Goal: Transaction & Acquisition: Purchase product/service

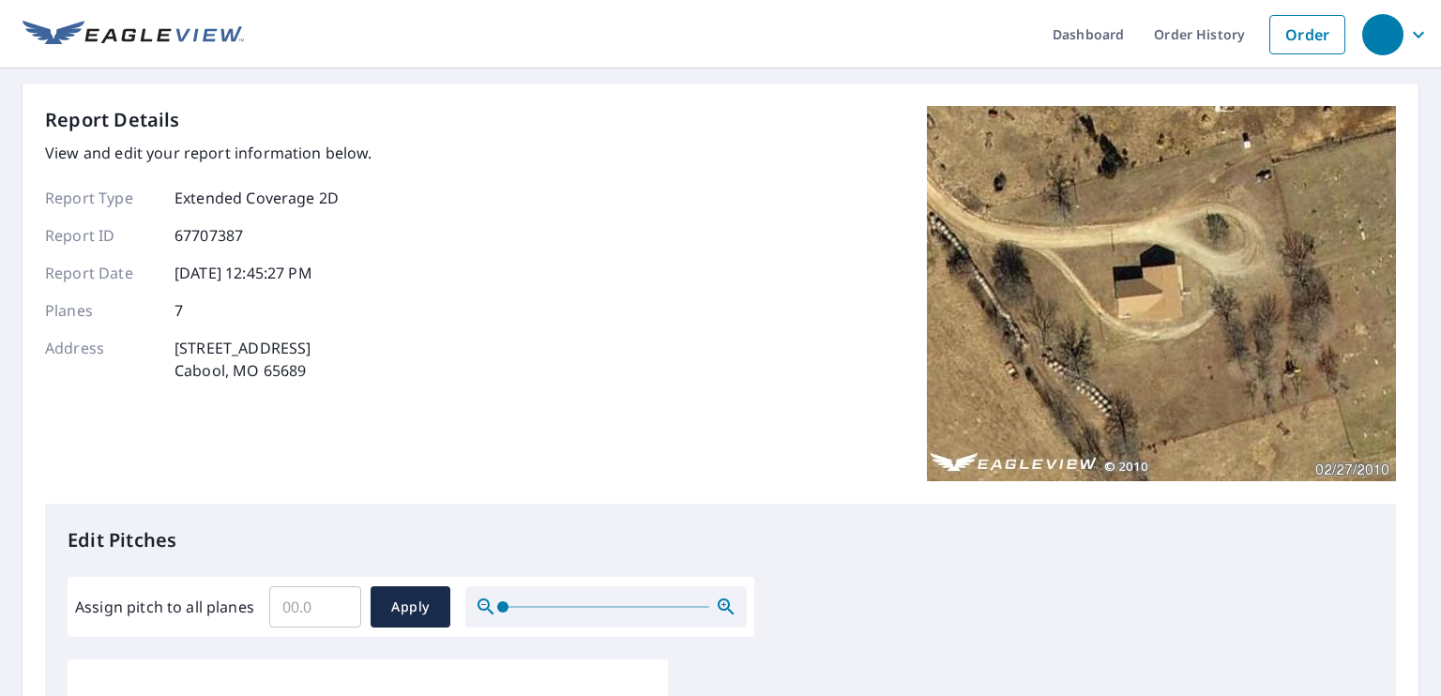
click at [170, 28] on img at bounding box center [133, 35] width 221 height 28
click at [1053, 22] on link "Dashboard" at bounding box center [1087, 34] width 101 height 68
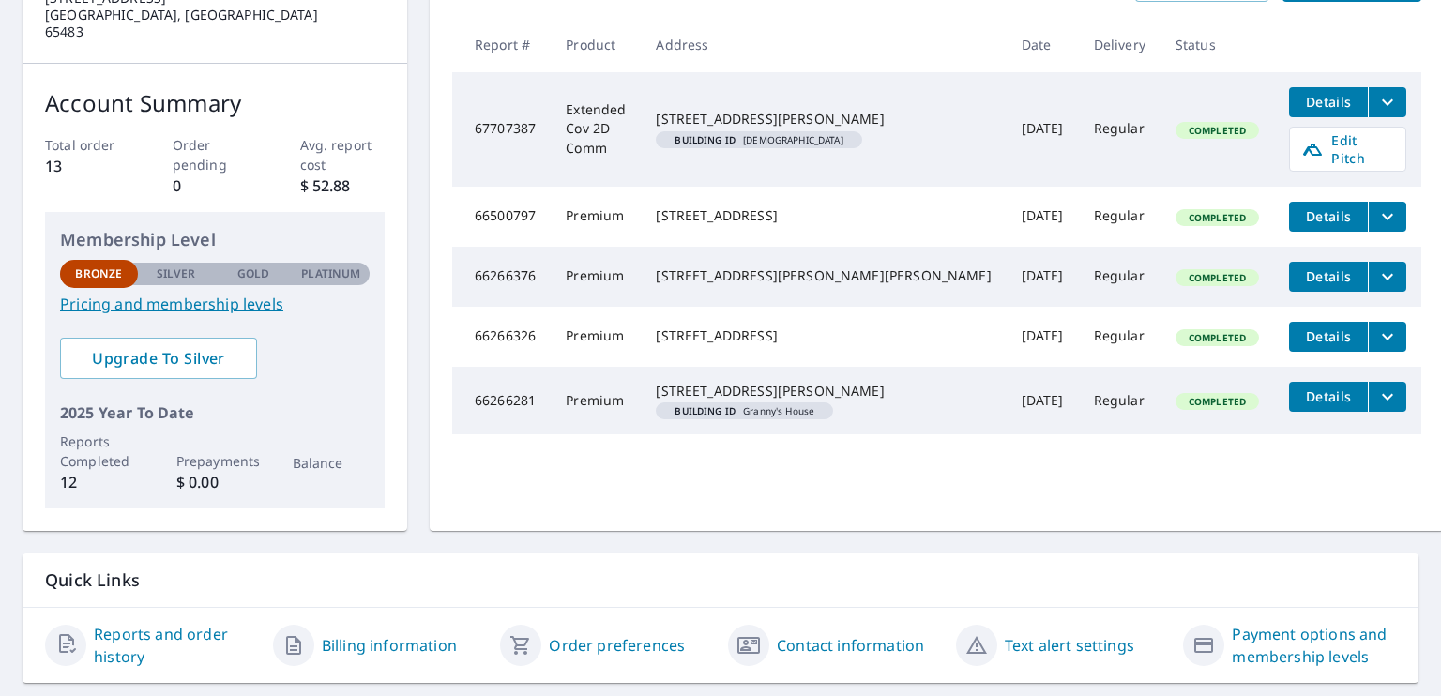
scroll to position [275, 0]
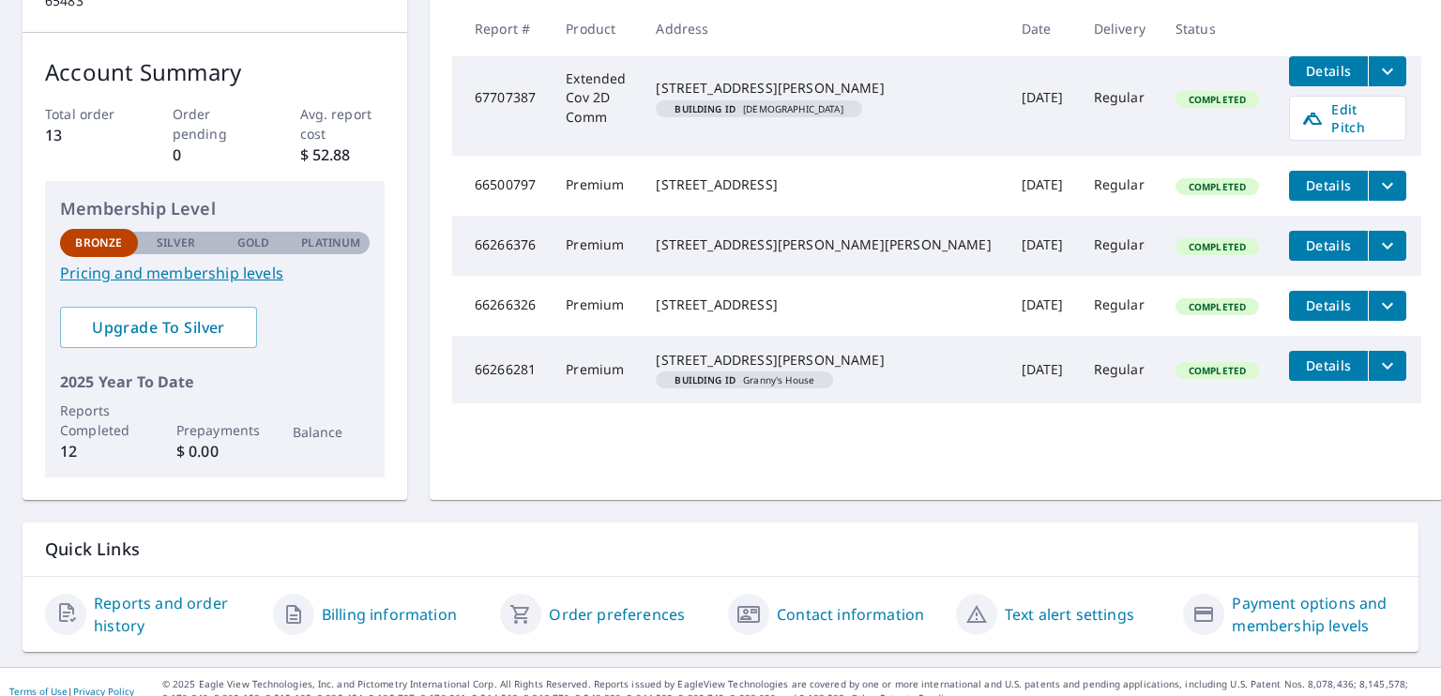
click at [838, 603] on link "Contact information" at bounding box center [850, 614] width 147 height 23
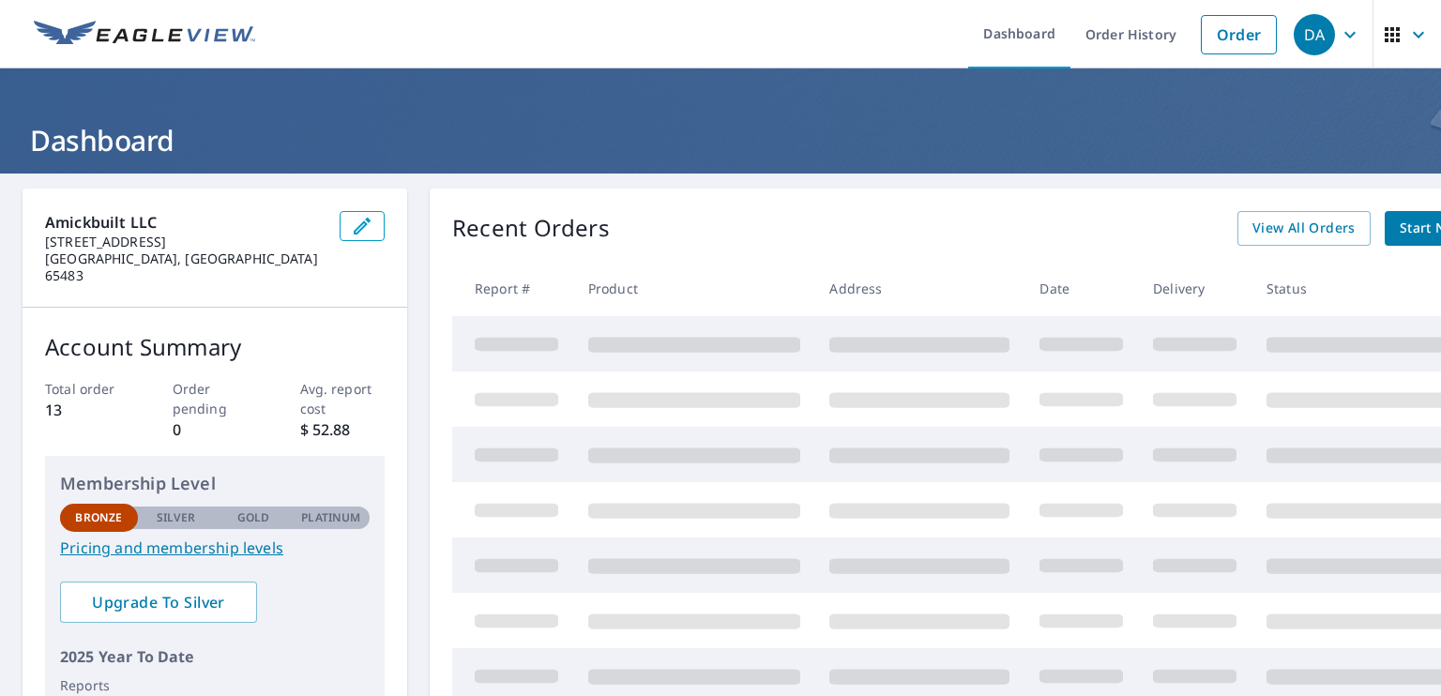
click at [150, 25] on img at bounding box center [144, 35] width 221 height 28
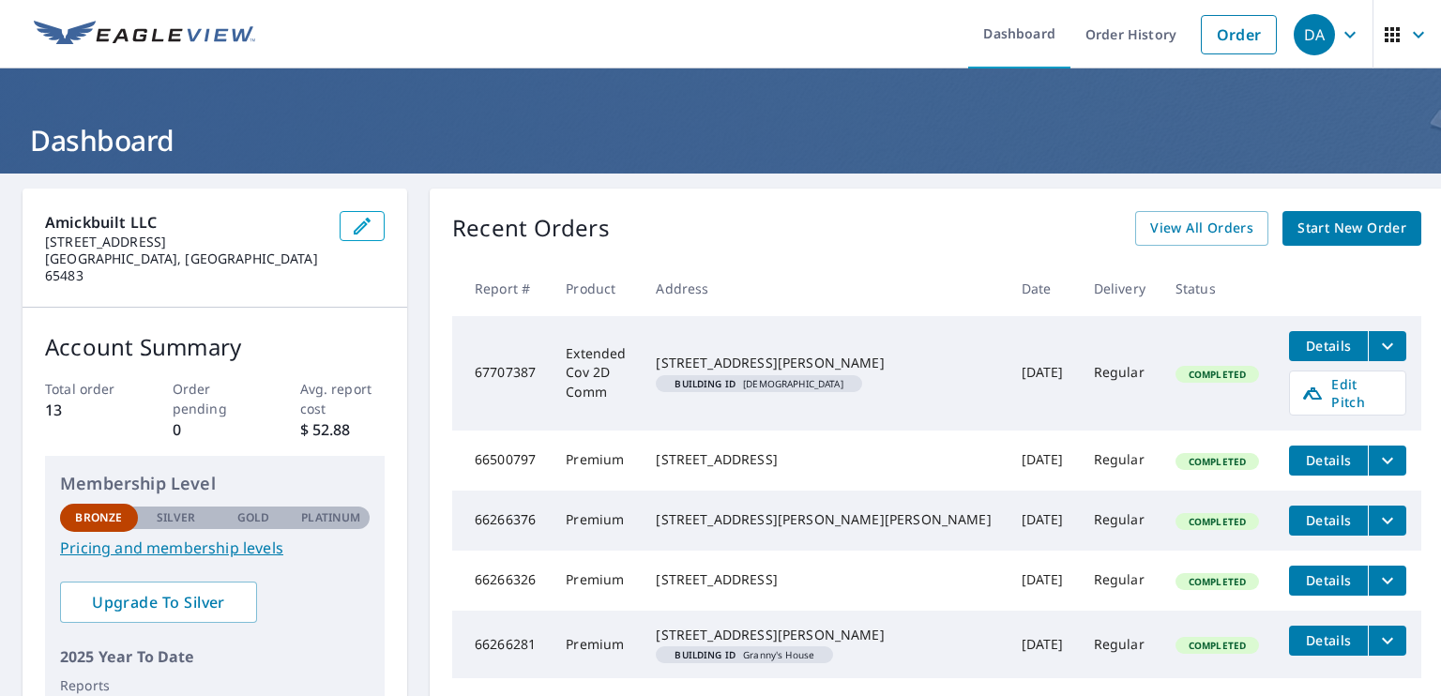
click at [140, 29] on img at bounding box center [144, 35] width 221 height 28
click at [1385, 38] on icon "button" at bounding box center [1392, 34] width 15 height 15
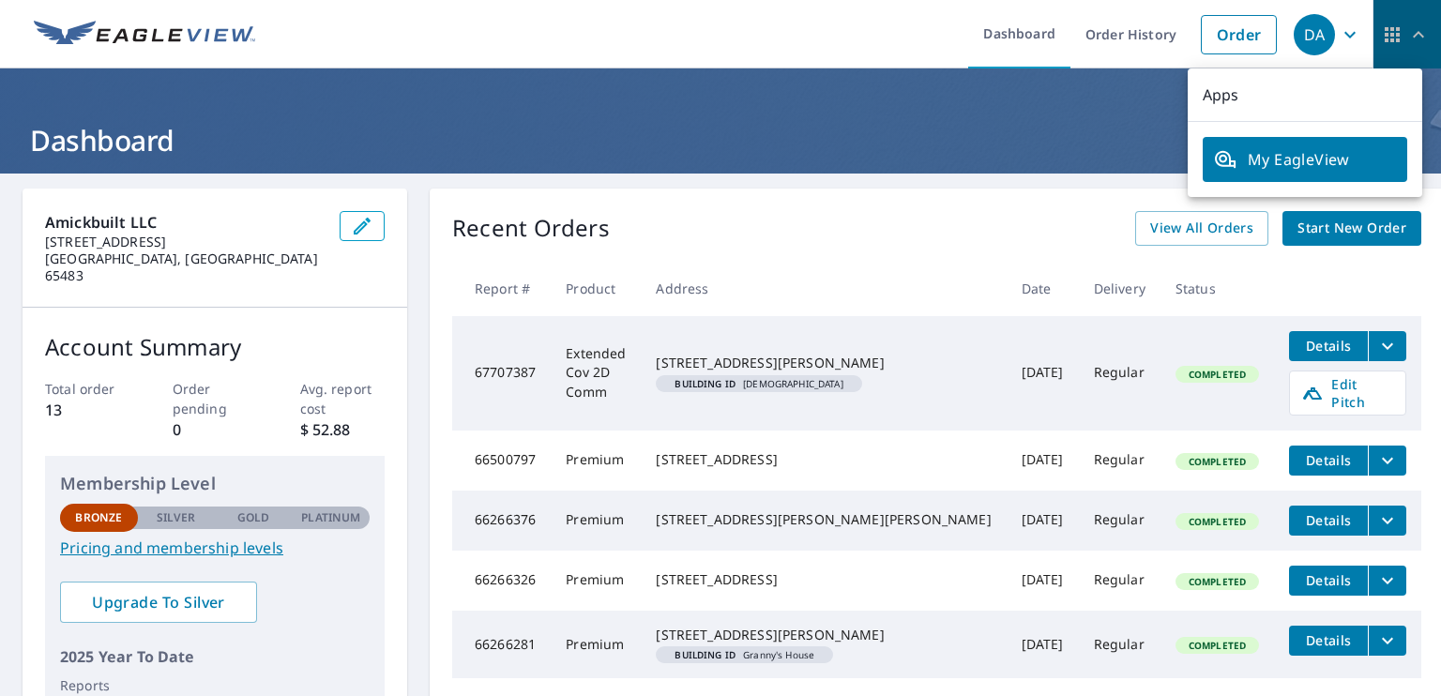
click at [1407, 38] on icon "button" at bounding box center [1418, 34] width 23 height 23
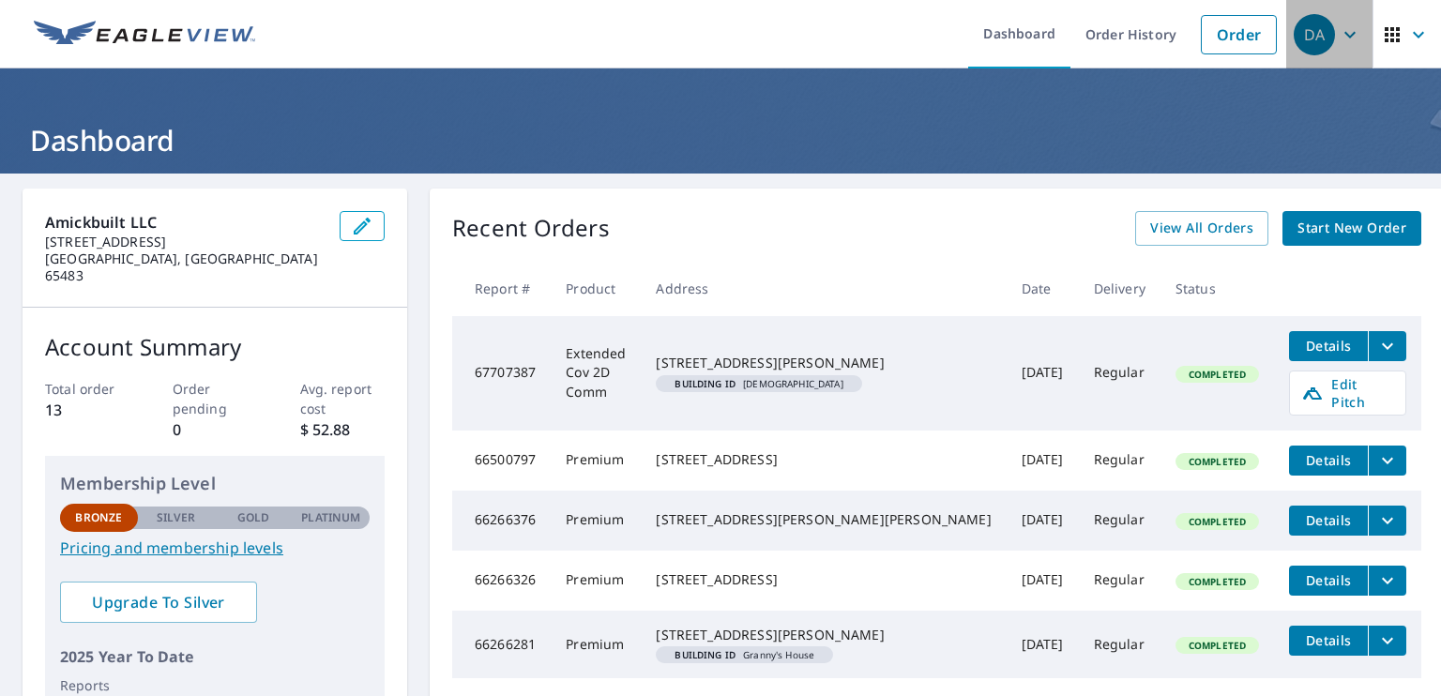
click at [1340, 38] on icon "button" at bounding box center [1350, 34] width 23 height 23
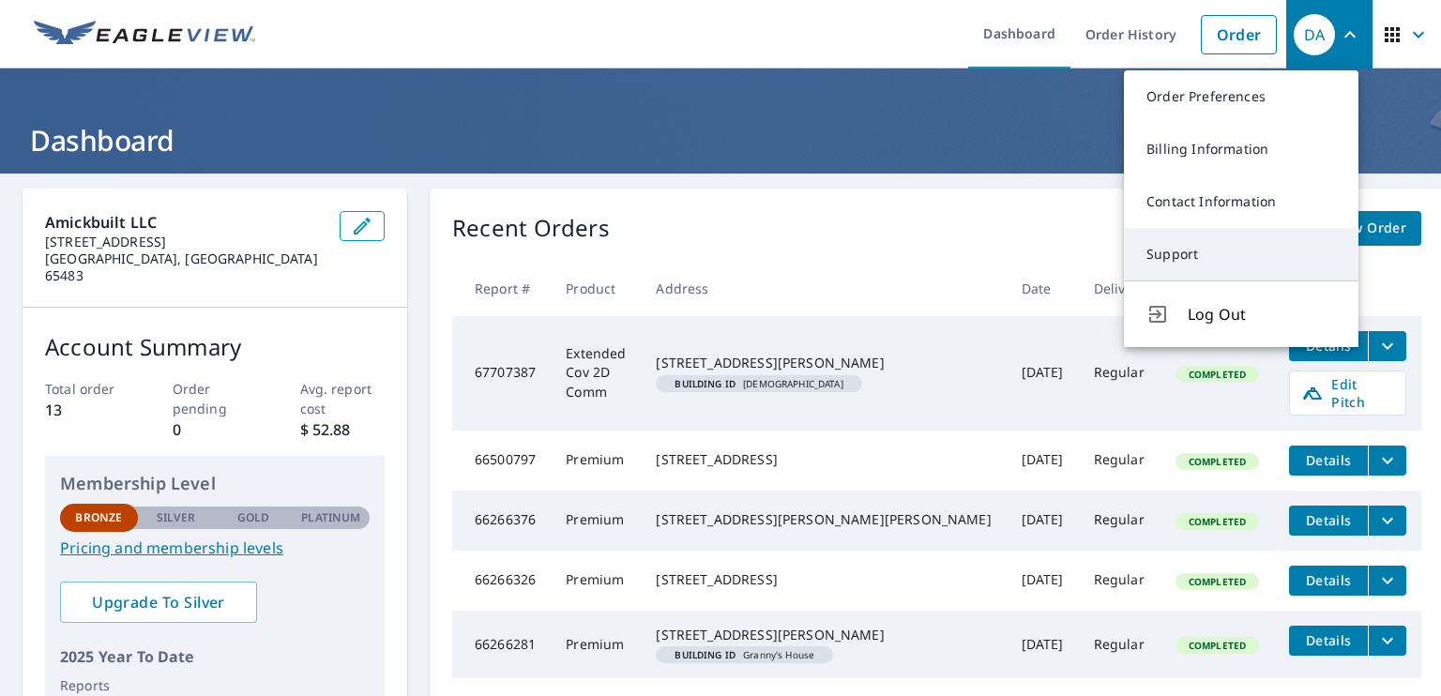
click at [1193, 254] on link "Support" at bounding box center [1241, 254] width 235 height 53
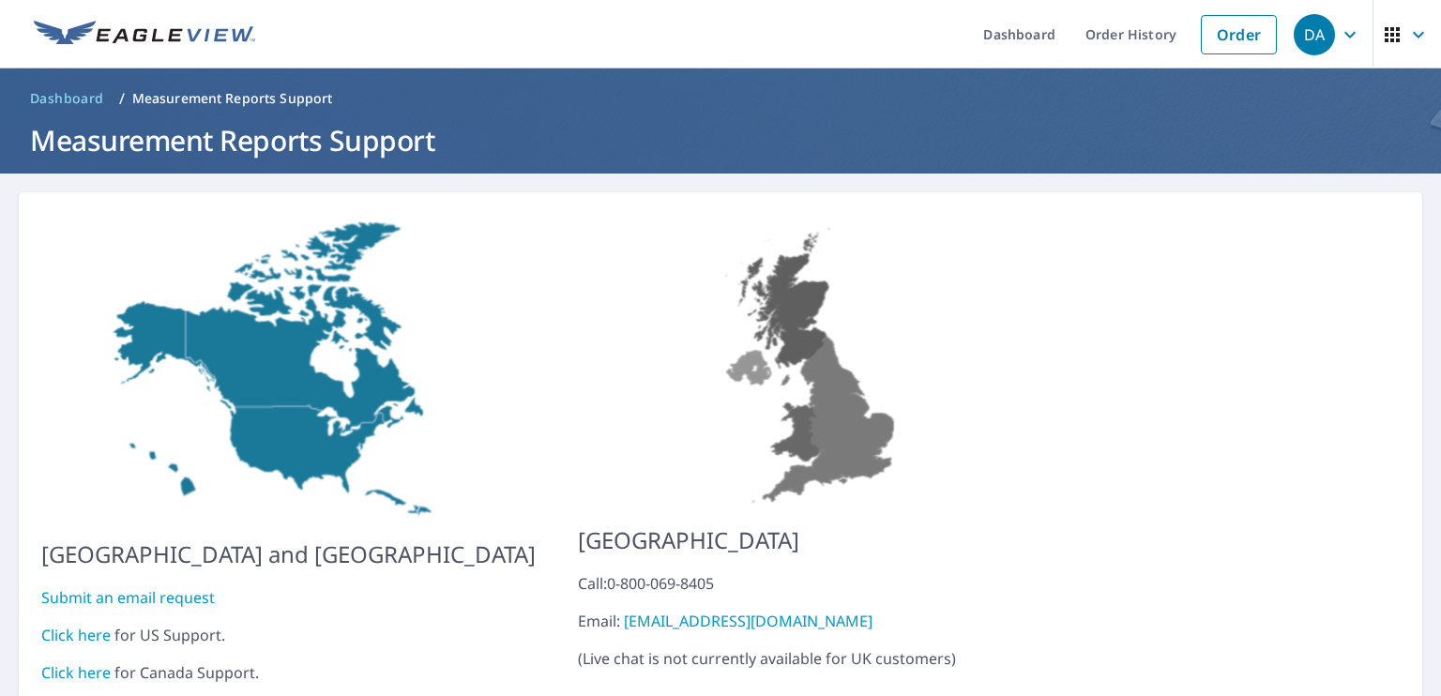
scroll to position [62, 0]
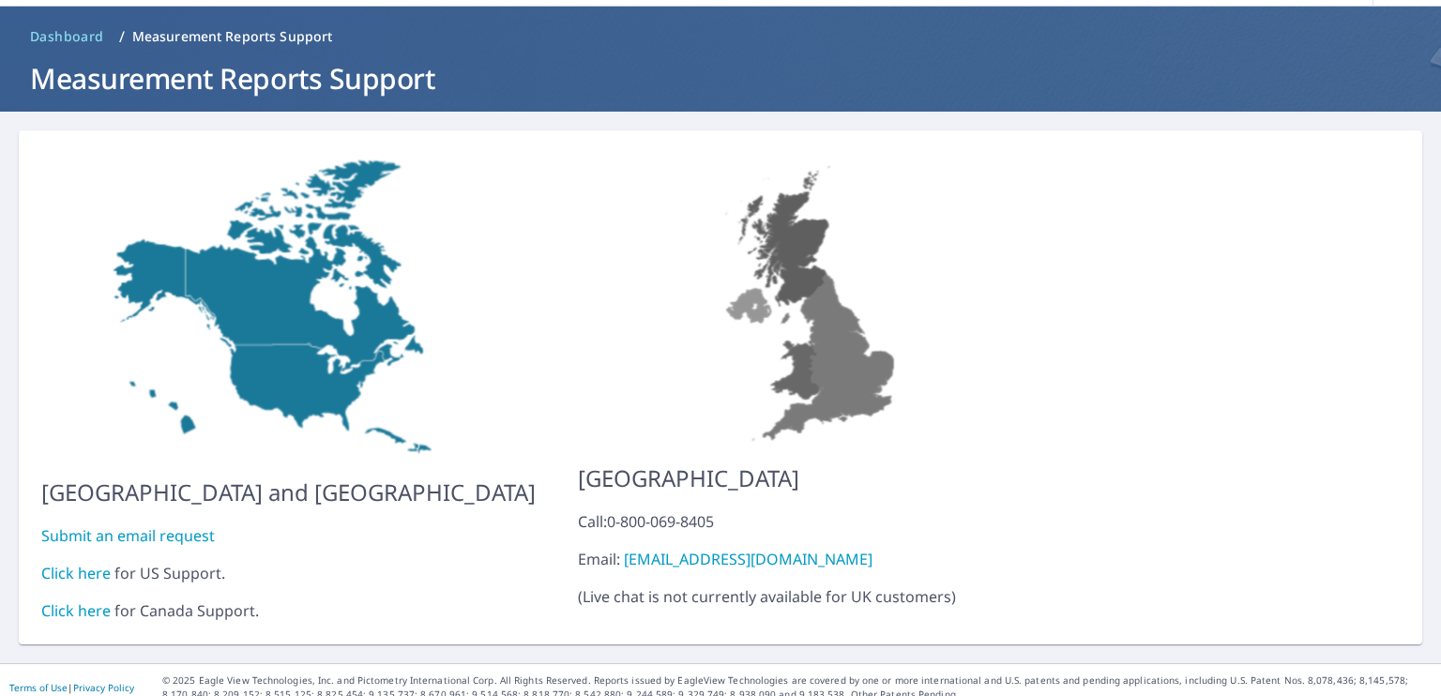
click at [61, 563] on link "Click here" at bounding box center [75, 573] width 69 height 21
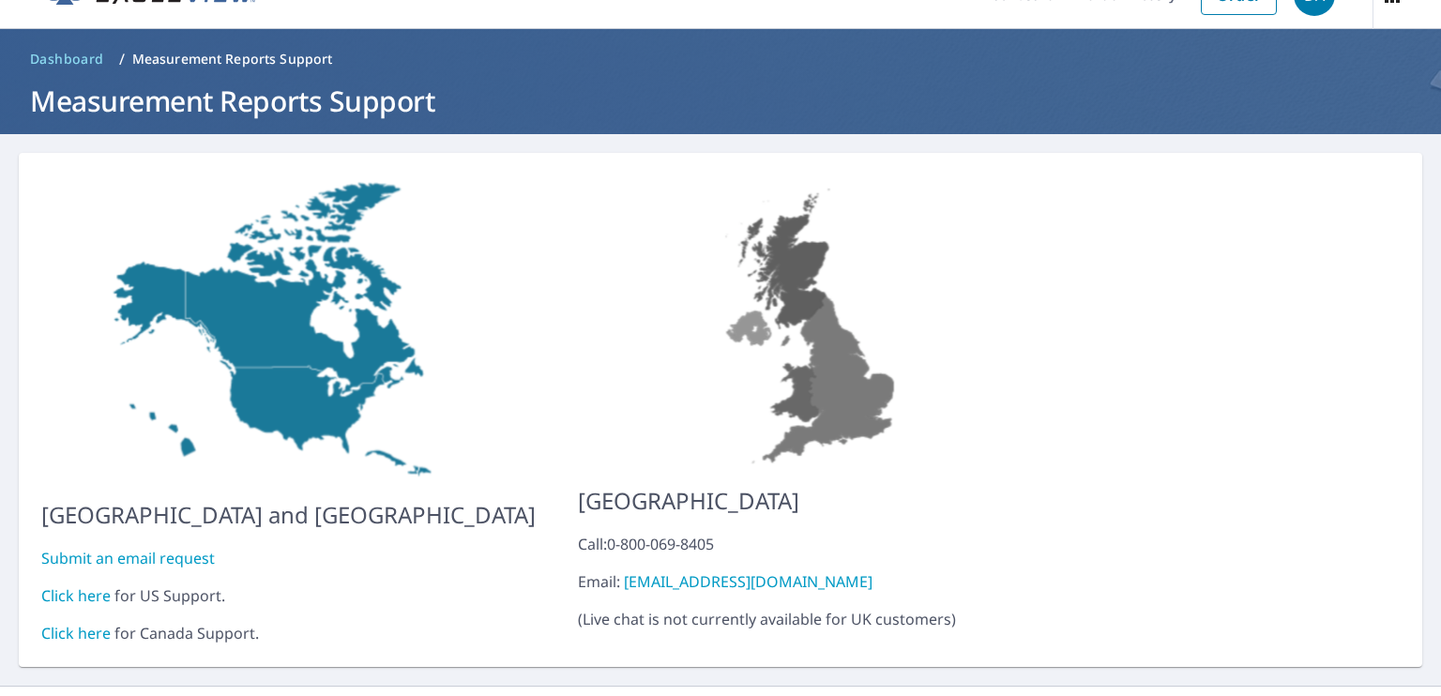
scroll to position [0, 0]
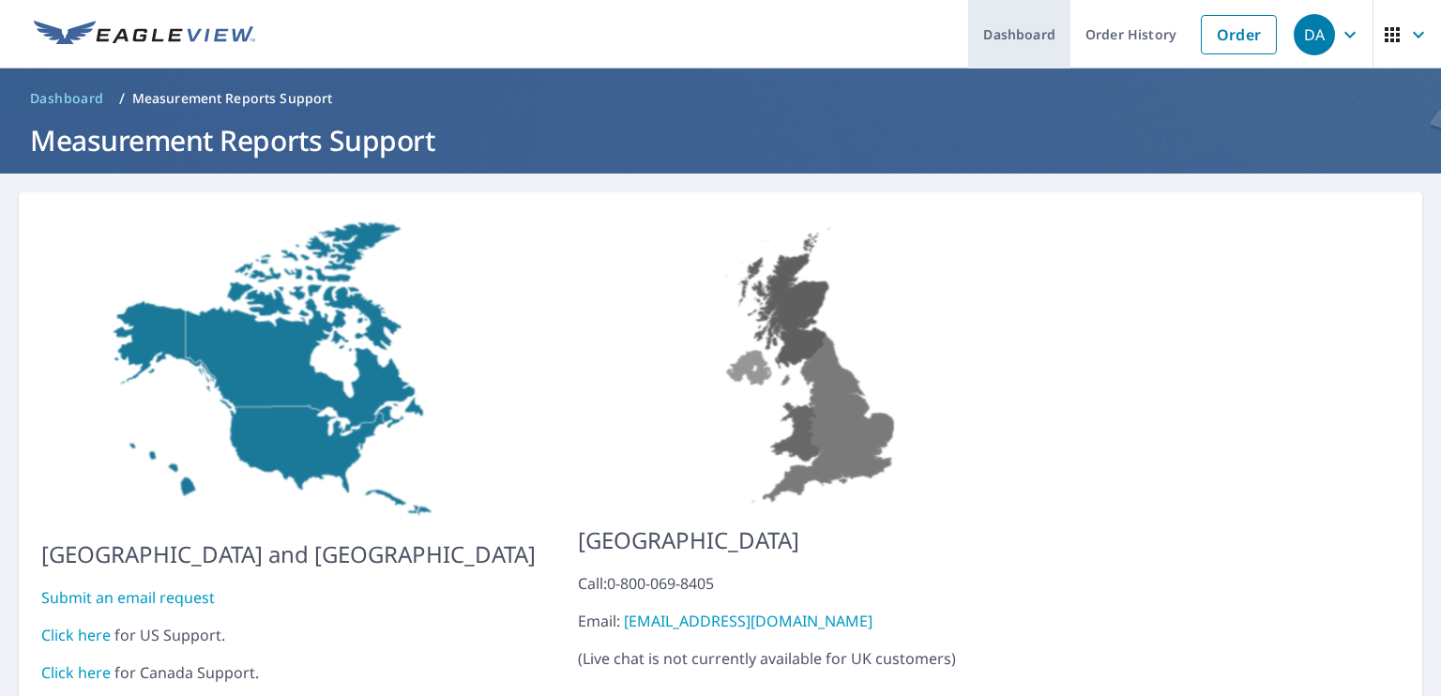
click at [996, 25] on link "Dashboard" at bounding box center [1019, 34] width 102 height 68
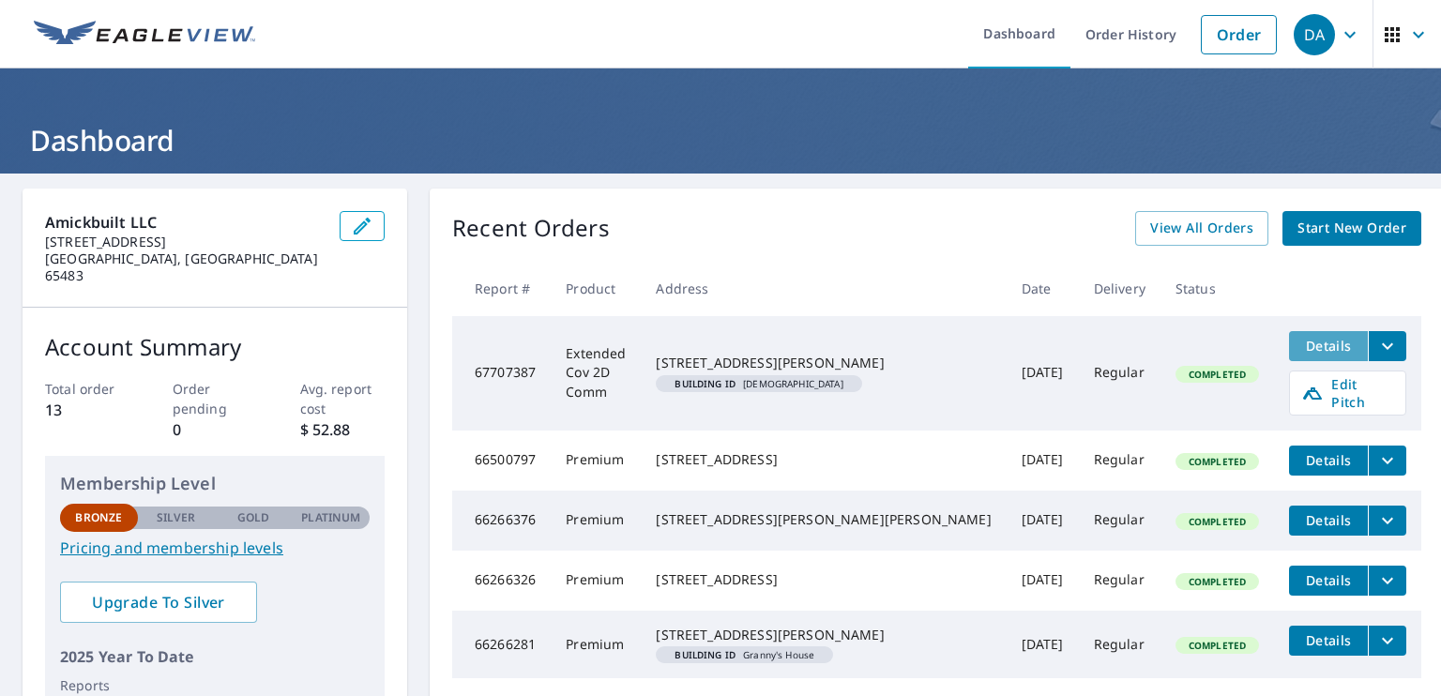
click at [1300, 342] on span "Details" at bounding box center [1328, 346] width 56 height 18
click at [1317, 237] on span "Start New Order" at bounding box center [1351, 228] width 109 height 23
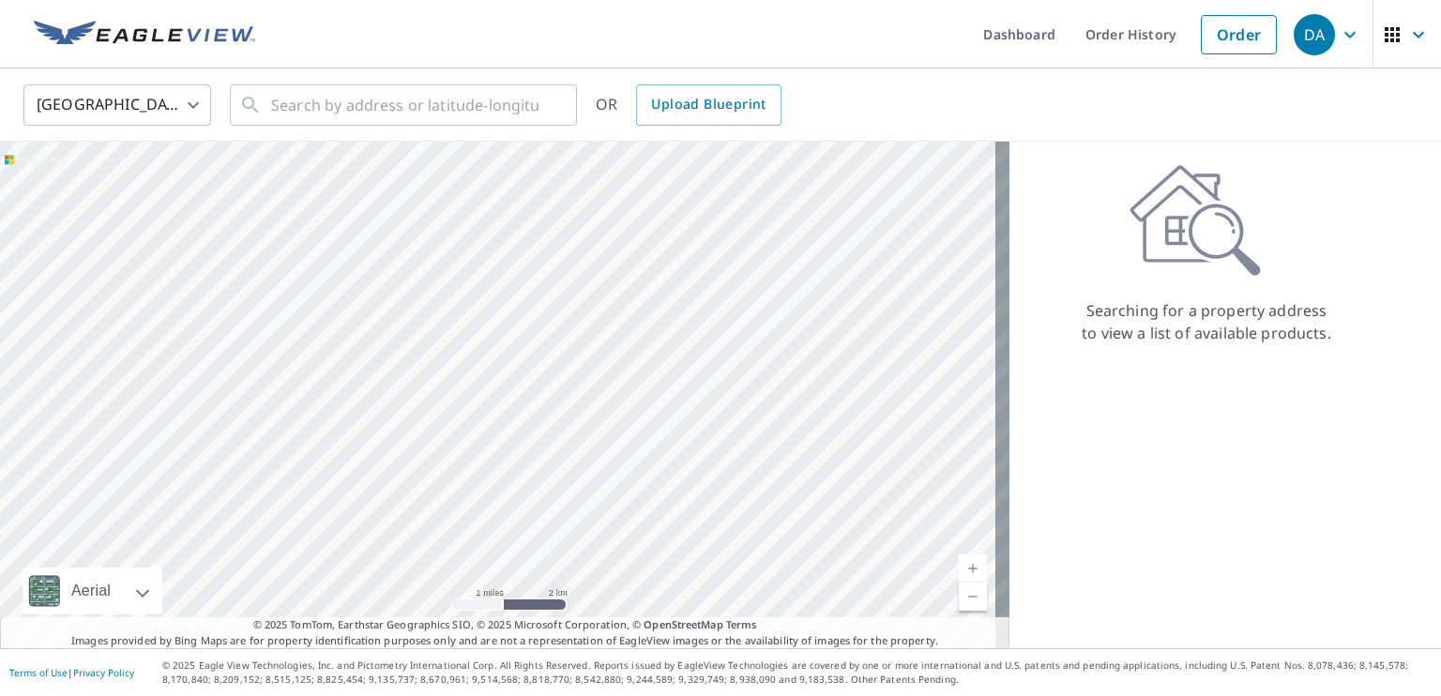
drag, startPoint x: 574, startPoint y: 371, endPoint x: 679, endPoint y: 616, distance: 266.4
click at [679, 616] on div at bounding box center [504, 395] width 1009 height 507
drag, startPoint x: 606, startPoint y: 296, endPoint x: 685, endPoint y: 390, distance: 122.5
click at [686, 391] on div at bounding box center [504, 395] width 1009 height 507
drag, startPoint x: 655, startPoint y: 517, endPoint x: 557, endPoint y: 244, distance: 289.9
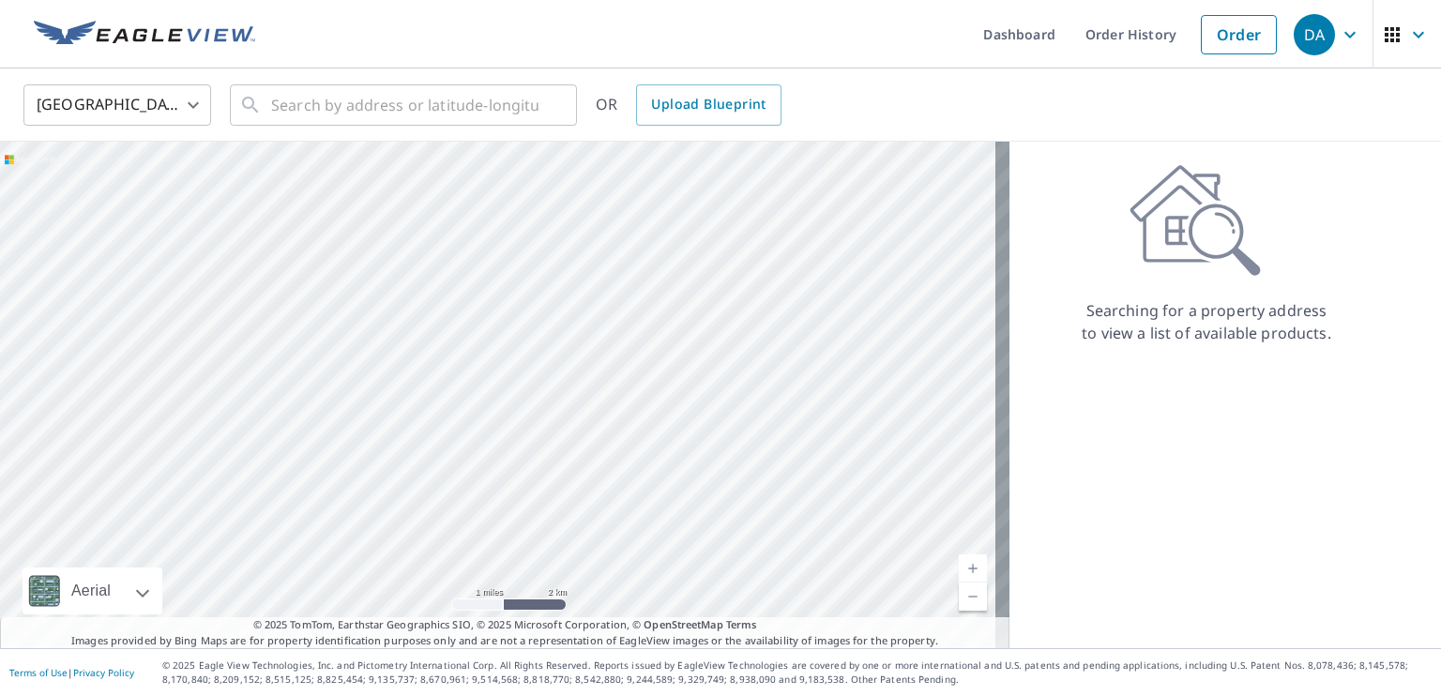
click at [557, 244] on div at bounding box center [504, 395] width 1009 height 507
drag, startPoint x: 573, startPoint y: 516, endPoint x: 537, endPoint y: 239, distance: 279.1
click at [537, 239] on div at bounding box center [504, 395] width 1009 height 507
drag, startPoint x: 593, startPoint y: 180, endPoint x: 394, endPoint y: 292, distance: 228.1
click at [394, 292] on div at bounding box center [504, 395] width 1009 height 507
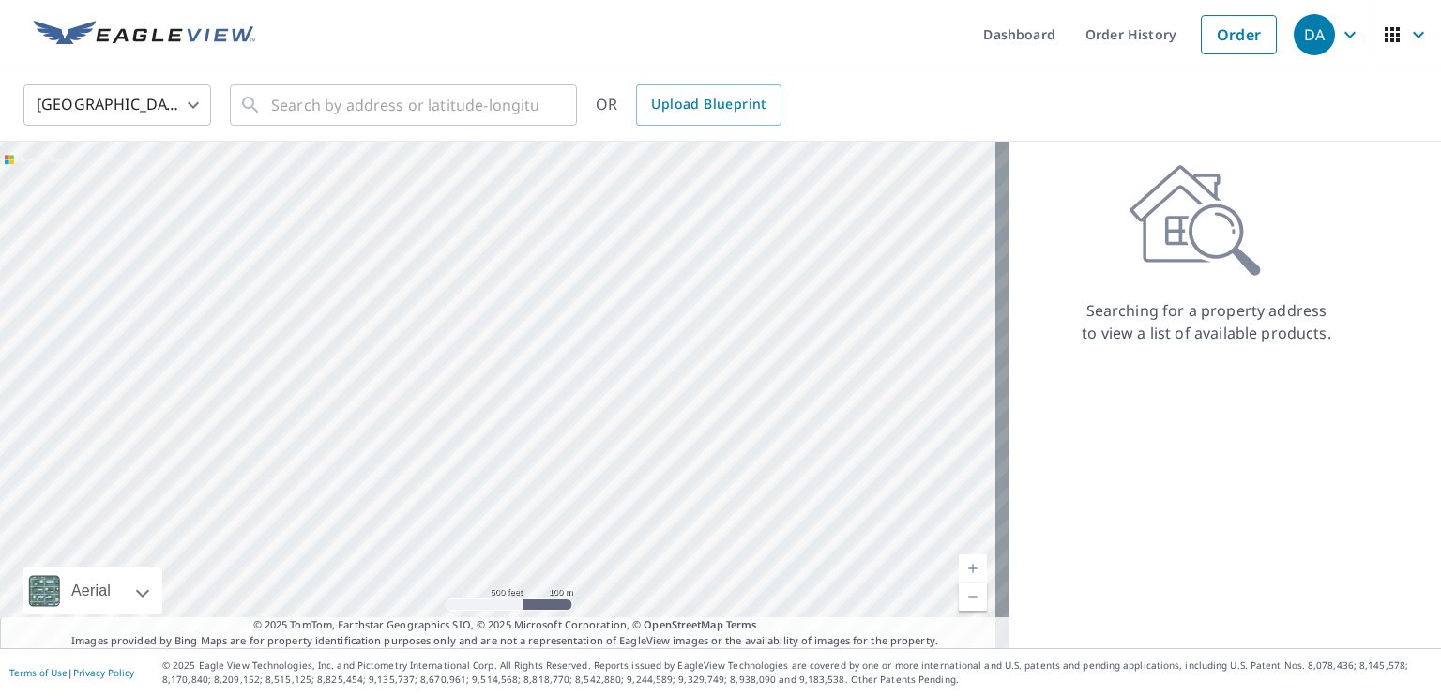
drag, startPoint x: 678, startPoint y: 453, endPoint x: 717, endPoint y: 262, distance: 195.2
click at [721, 261] on div at bounding box center [504, 395] width 1009 height 507
drag, startPoint x: 563, startPoint y: 424, endPoint x: 553, endPoint y: 162, distance: 261.9
click at [568, 159] on div at bounding box center [504, 395] width 1009 height 507
drag, startPoint x: 645, startPoint y: 465, endPoint x: 181, endPoint y: 226, distance: 522.3
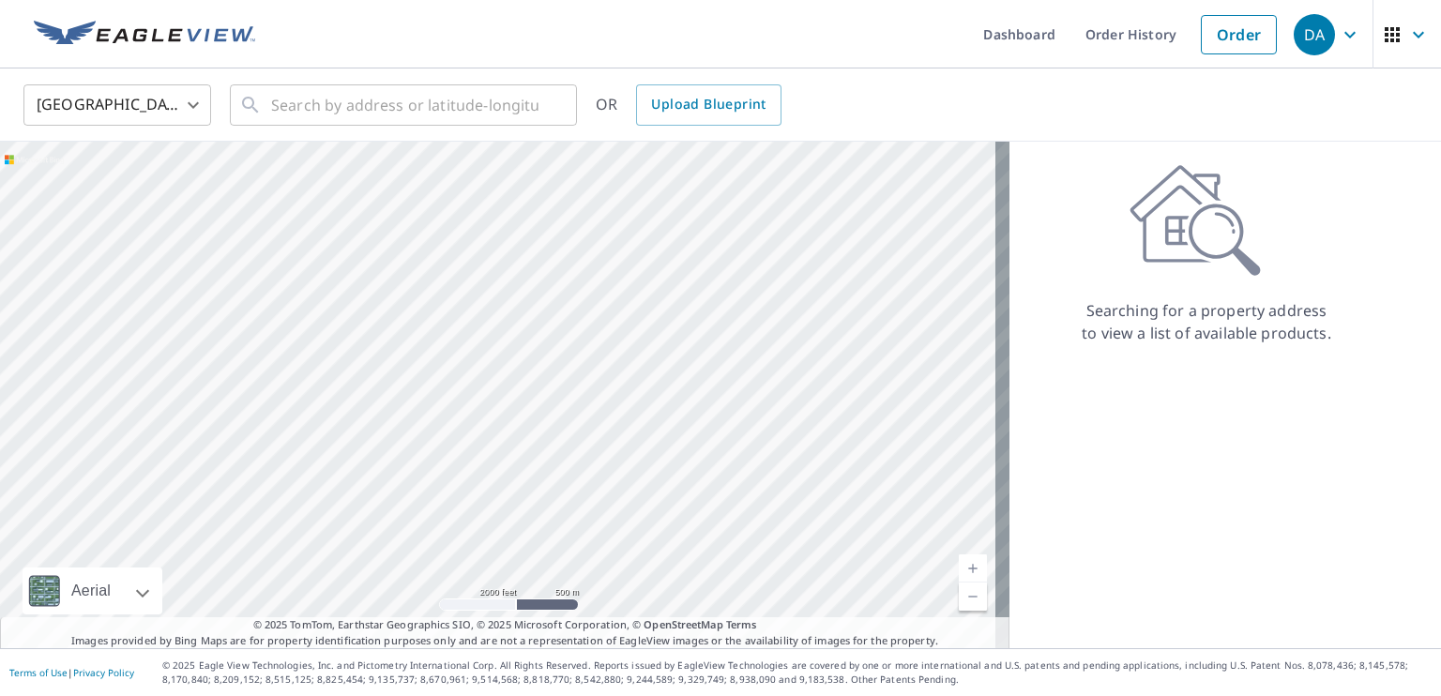
click at [181, 226] on div at bounding box center [504, 395] width 1009 height 507
click at [321, 98] on input "text" at bounding box center [404, 105] width 267 height 53
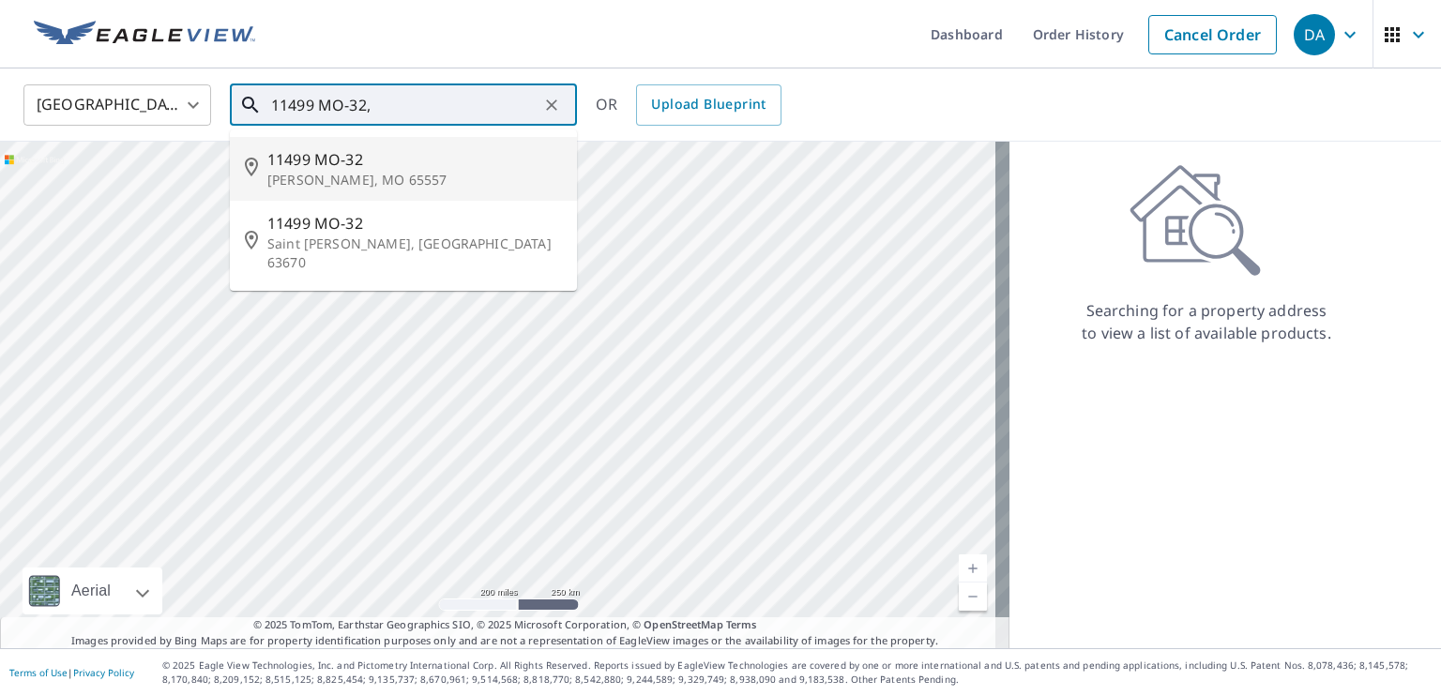
click at [339, 166] on span "11499 MO-32" at bounding box center [414, 159] width 295 height 23
type input "11499 MO-32 [PERSON_NAME], MO 65557"
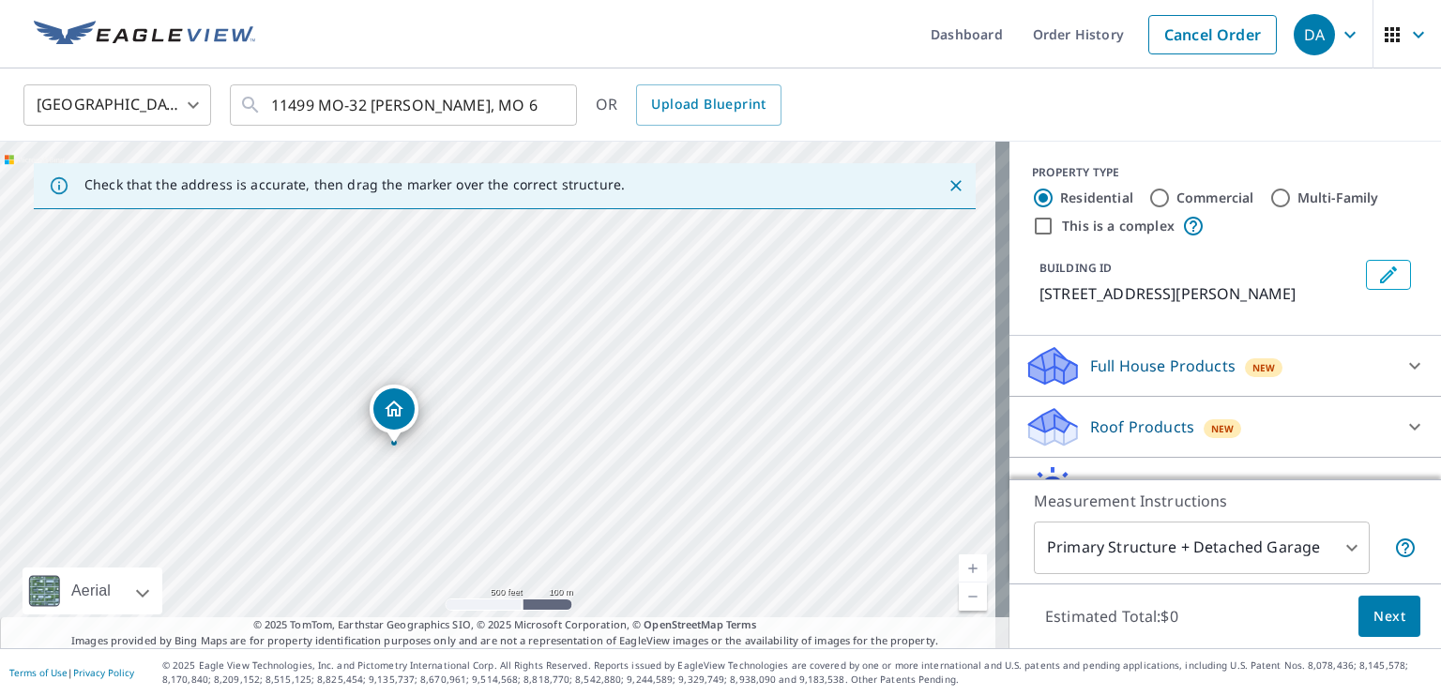
drag, startPoint x: 567, startPoint y: 273, endPoint x: 502, endPoint y: 392, distance: 135.6
click at [502, 392] on div "[STREET_ADDRESS][PERSON_NAME]" at bounding box center [504, 395] width 1009 height 507
drag, startPoint x: 216, startPoint y: 305, endPoint x: 516, endPoint y: 269, distance: 302.3
click at [516, 269] on div "[STREET_ADDRESS][PERSON_NAME]" at bounding box center [504, 395] width 1009 height 507
drag, startPoint x: 270, startPoint y: 401, endPoint x: 595, endPoint y: 411, distance: 324.7
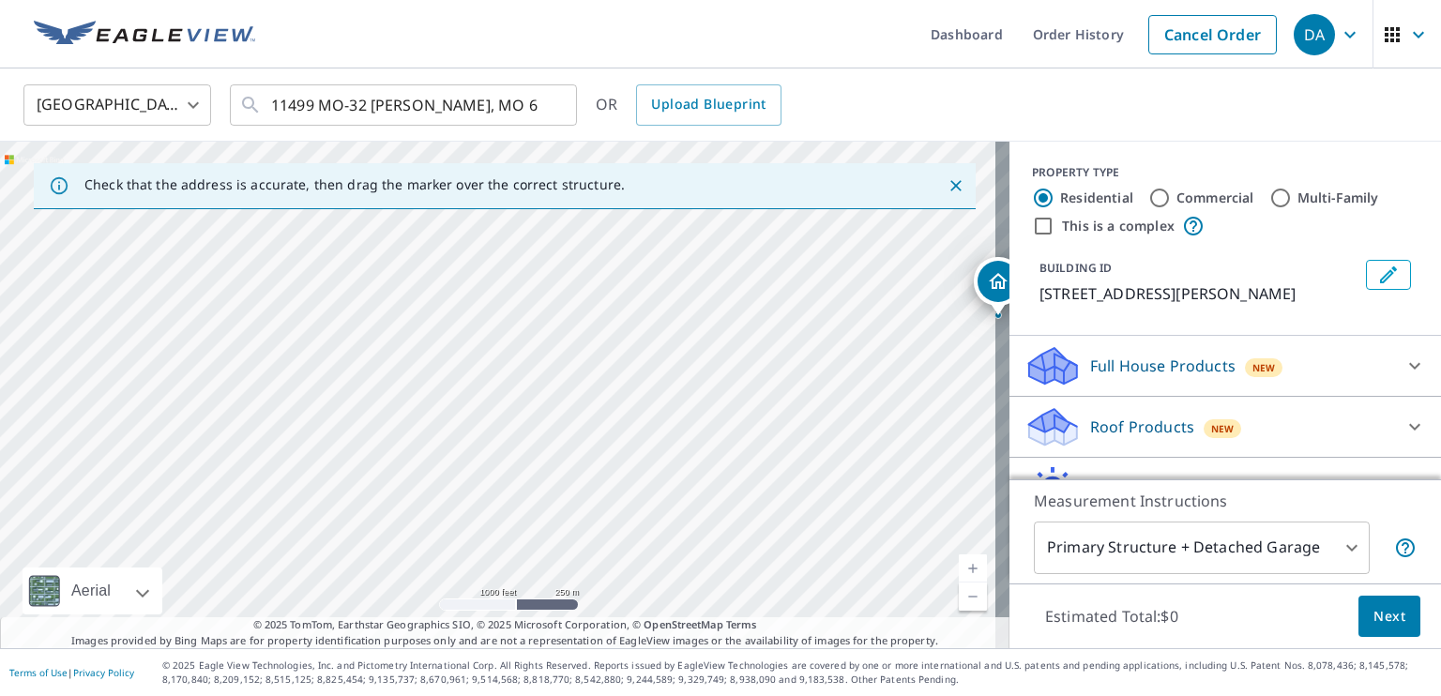
click at [595, 411] on div "[STREET_ADDRESS][PERSON_NAME]" at bounding box center [504, 395] width 1009 height 507
drag, startPoint x: 362, startPoint y: 482, endPoint x: 498, endPoint y: 374, distance: 173.6
click at [498, 374] on div "[STREET_ADDRESS][PERSON_NAME]" at bounding box center [504, 395] width 1009 height 507
drag, startPoint x: 306, startPoint y: 433, endPoint x: 572, endPoint y: 293, distance: 301.3
click at [572, 293] on div "[STREET_ADDRESS][PERSON_NAME]" at bounding box center [504, 395] width 1009 height 507
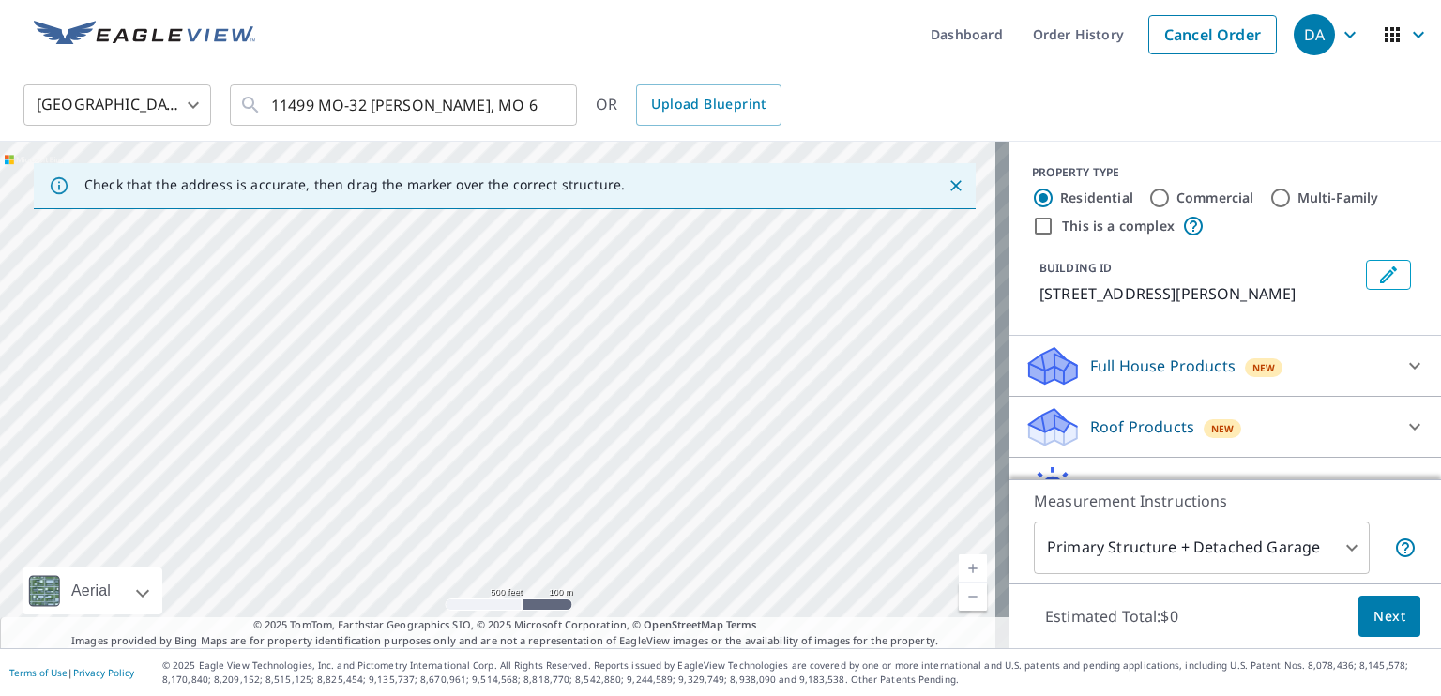
drag, startPoint x: 492, startPoint y: 383, endPoint x: 635, endPoint y: 456, distance: 160.3
click at [635, 456] on div "[STREET_ADDRESS][PERSON_NAME]" at bounding box center [504, 395] width 1009 height 507
drag, startPoint x: 632, startPoint y: 543, endPoint x: 640, endPoint y: 389, distance: 154.0
click at [640, 389] on div "[STREET_ADDRESS][PERSON_NAME]" at bounding box center [504, 395] width 1009 height 507
drag, startPoint x: 840, startPoint y: 427, endPoint x: 491, endPoint y: 472, distance: 352.8
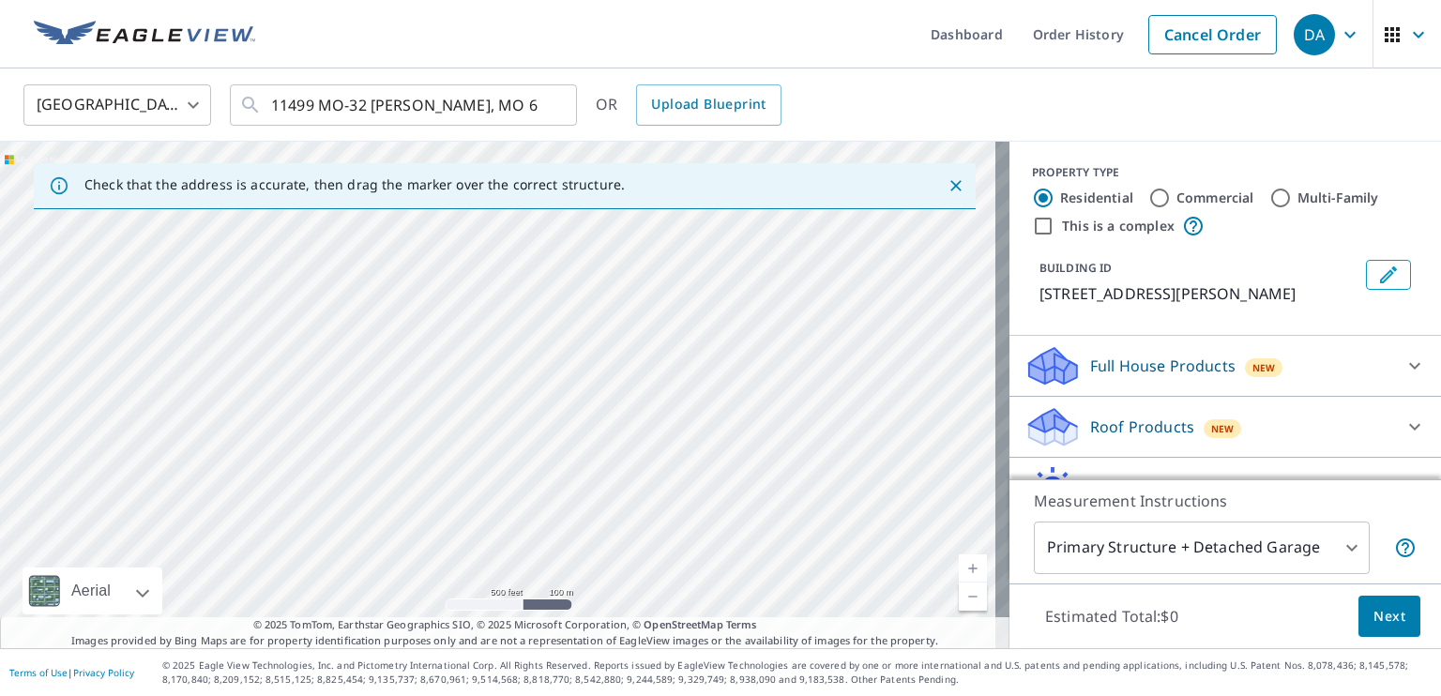
click at [491, 472] on div "[STREET_ADDRESS][PERSON_NAME]" at bounding box center [504, 395] width 1009 height 507
drag, startPoint x: 620, startPoint y: 368, endPoint x: 514, endPoint y: 479, distance: 153.9
click at [514, 479] on div "[STREET_ADDRESS][PERSON_NAME]" at bounding box center [504, 395] width 1009 height 507
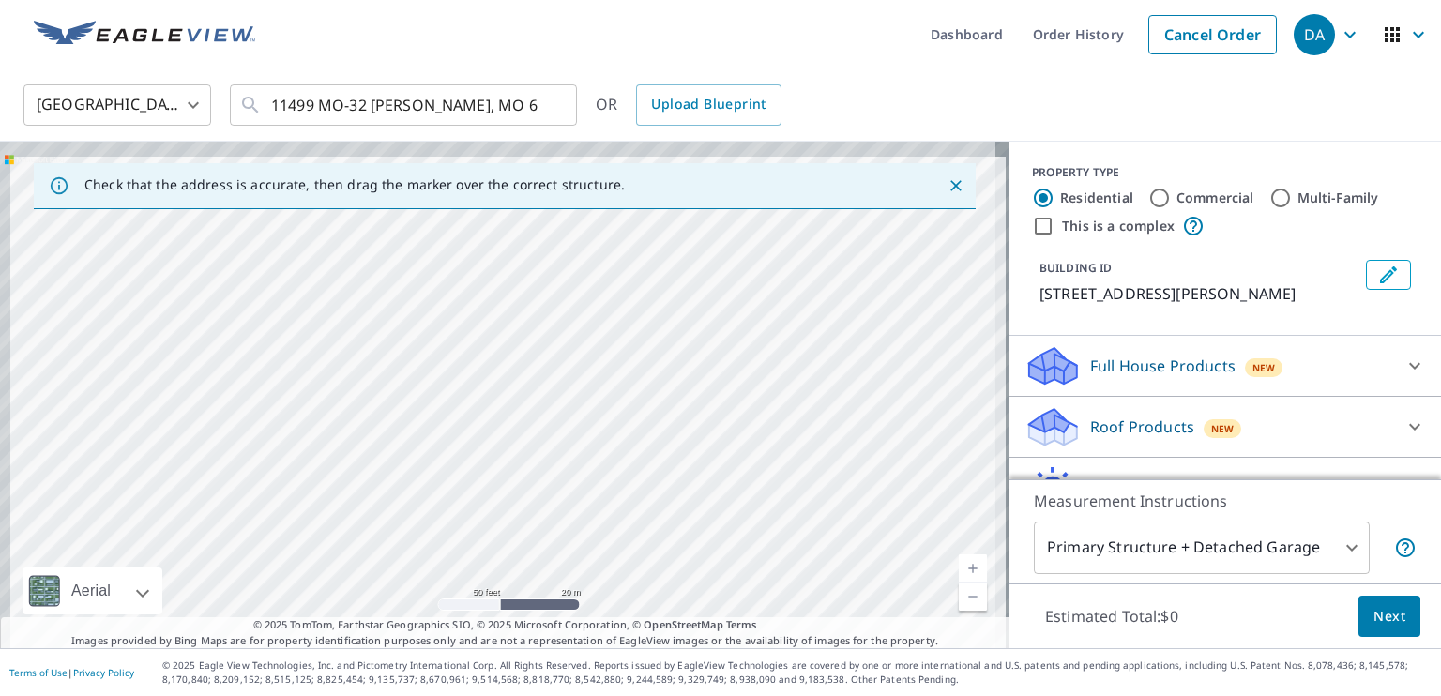
drag, startPoint x: 484, startPoint y: 308, endPoint x: 534, endPoint y: 386, distance: 92.4
click at [534, 386] on div "[STREET_ADDRESS][PERSON_NAME]" at bounding box center [504, 395] width 1009 height 507
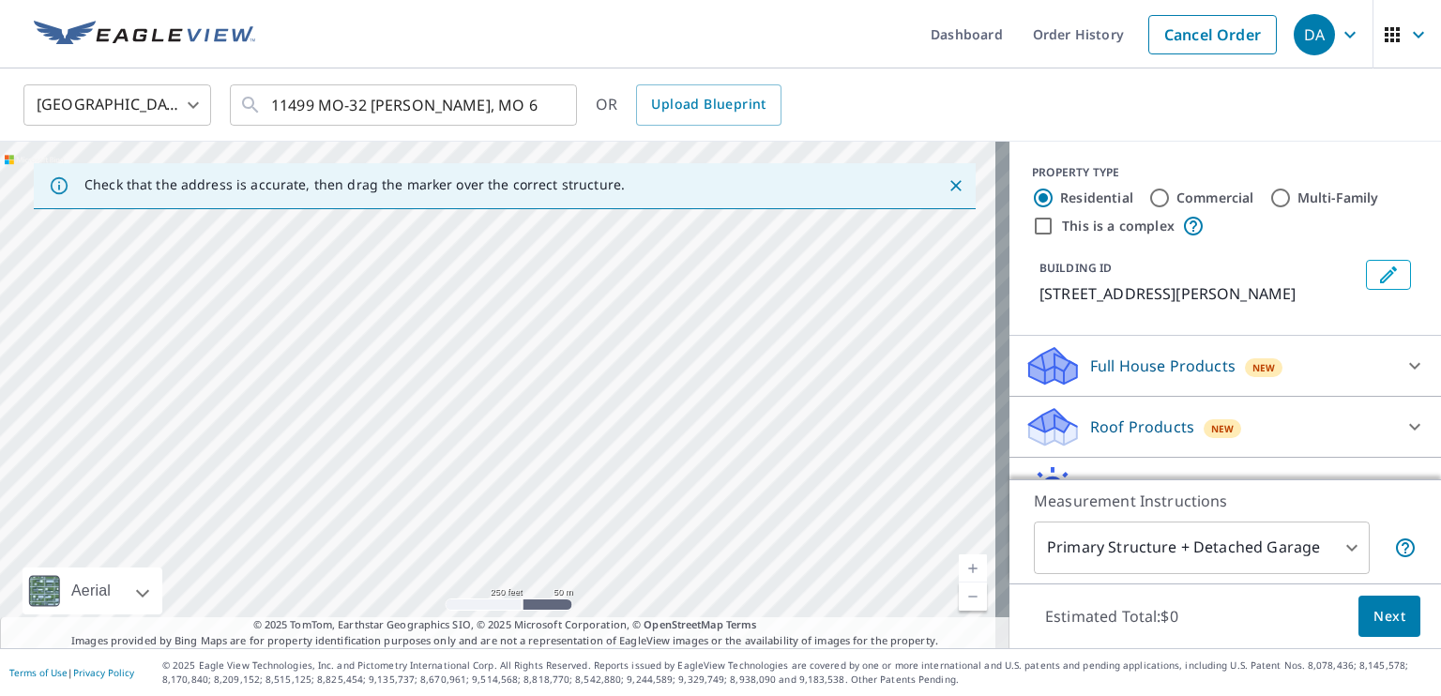
drag, startPoint x: 515, startPoint y: 357, endPoint x: 583, endPoint y: 423, distance: 94.2
click at [583, 423] on div "[STREET_ADDRESS][PERSON_NAME]" at bounding box center [504, 395] width 1009 height 507
drag, startPoint x: 642, startPoint y: 506, endPoint x: 634, endPoint y: 450, distance: 55.9
click at [636, 453] on div "[STREET_ADDRESS][PERSON_NAME]" at bounding box center [504, 395] width 1009 height 507
click at [620, 405] on div "[STREET_ADDRESS][PERSON_NAME]" at bounding box center [504, 395] width 1009 height 507
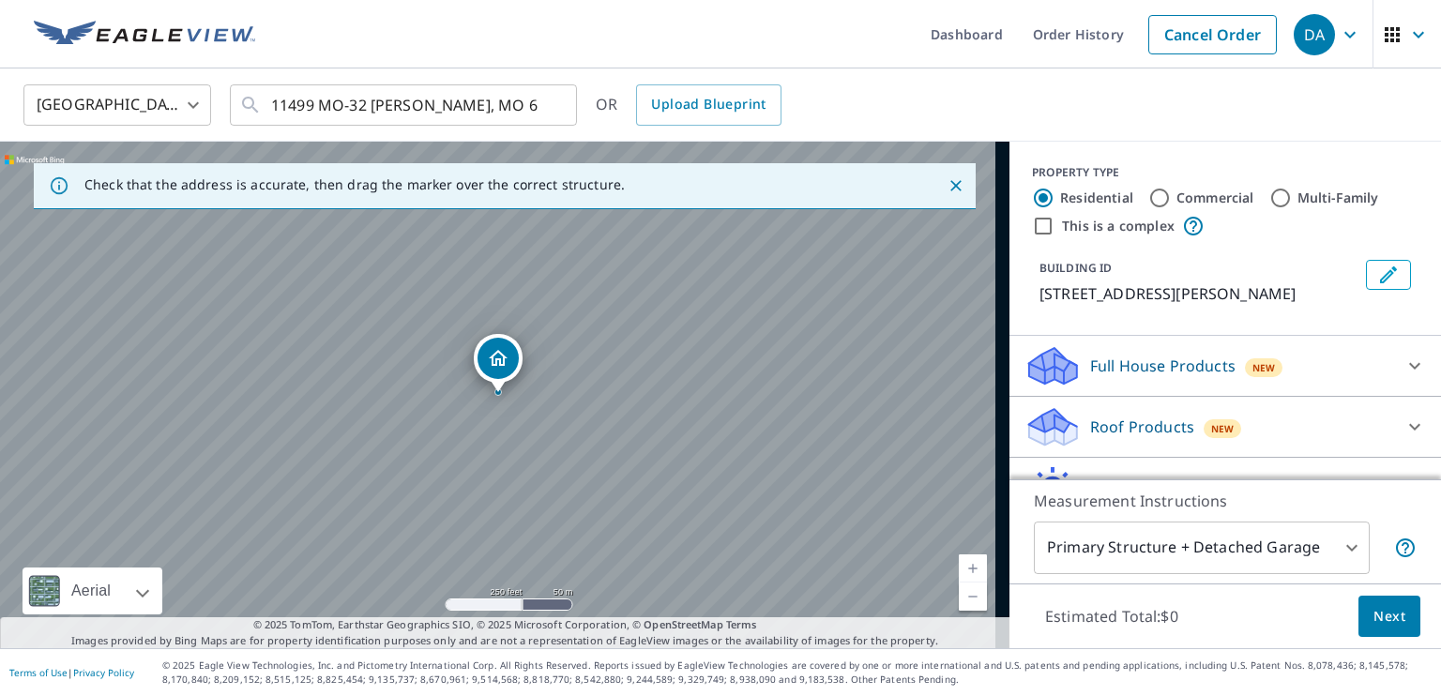
click at [620, 405] on div "[STREET_ADDRESS][PERSON_NAME]" at bounding box center [504, 395] width 1009 height 507
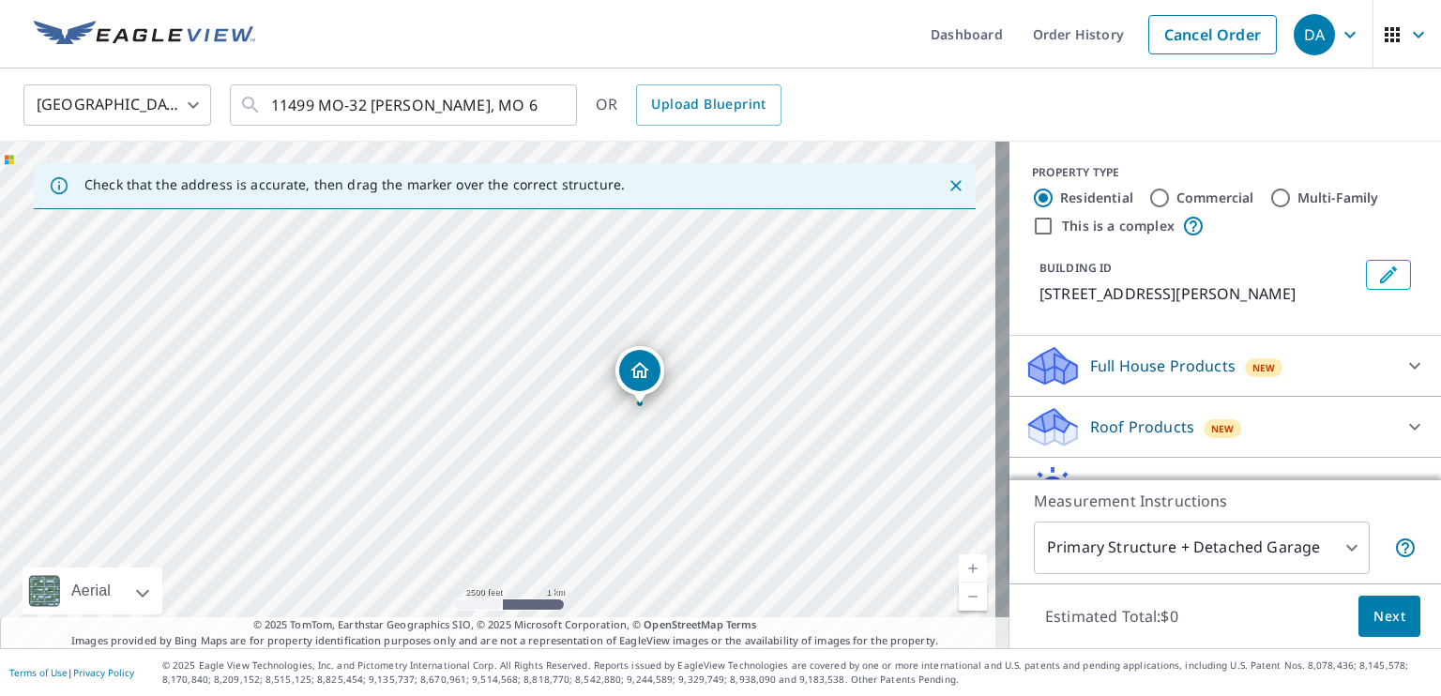
drag, startPoint x: 612, startPoint y: 524, endPoint x: 664, endPoint y: 527, distance: 52.6
click at [665, 528] on div "[STREET_ADDRESS][PERSON_NAME]" at bounding box center [504, 395] width 1009 height 507
drag, startPoint x: 733, startPoint y: 461, endPoint x: 917, endPoint y: 395, distance: 196.1
click at [964, 403] on div "[STREET_ADDRESS][PERSON_NAME]" at bounding box center [504, 395] width 1009 height 507
drag, startPoint x: 724, startPoint y: 504, endPoint x: 613, endPoint y: 386, distance: 161.9
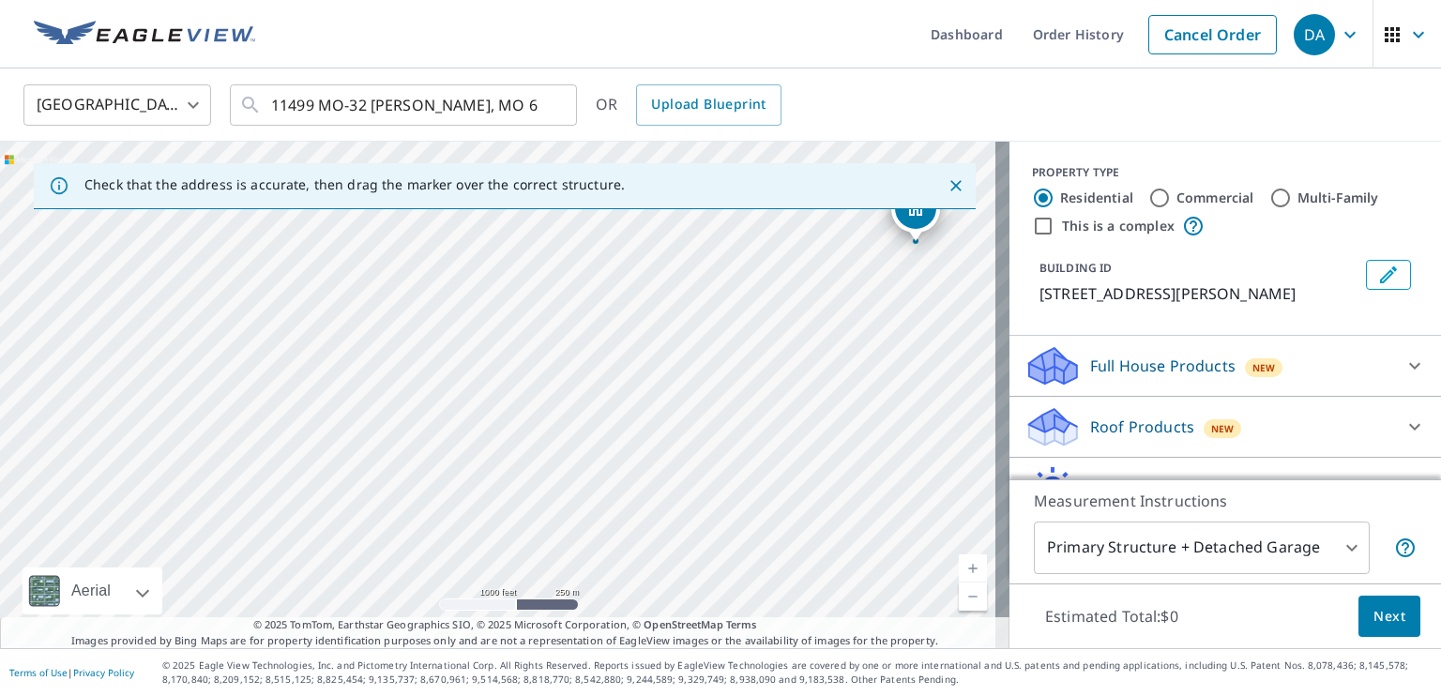
click at [613, 386] on div "[STREET_ADDRESS][PERSON_NAME]" at bounding box center [504, 395] width 1009 height 507
drag, startPoint x: 912, startPoint y: 218, endPoint x: 290, endPoint y: 378, distance: 642.3
drag, startPoint x: 533, startPoint y: 426, endPoint x: 574, endPoint y: 421, distance: 41.5
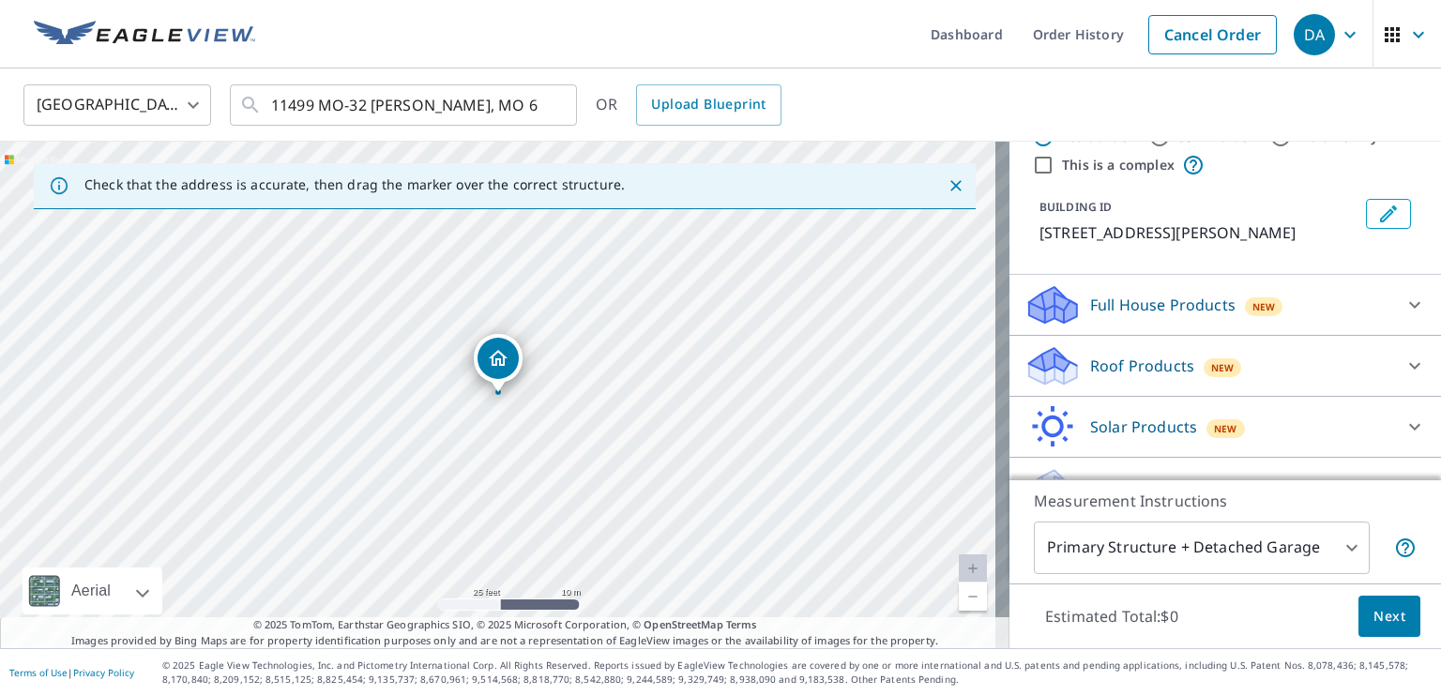
scroll to position [94, 0]
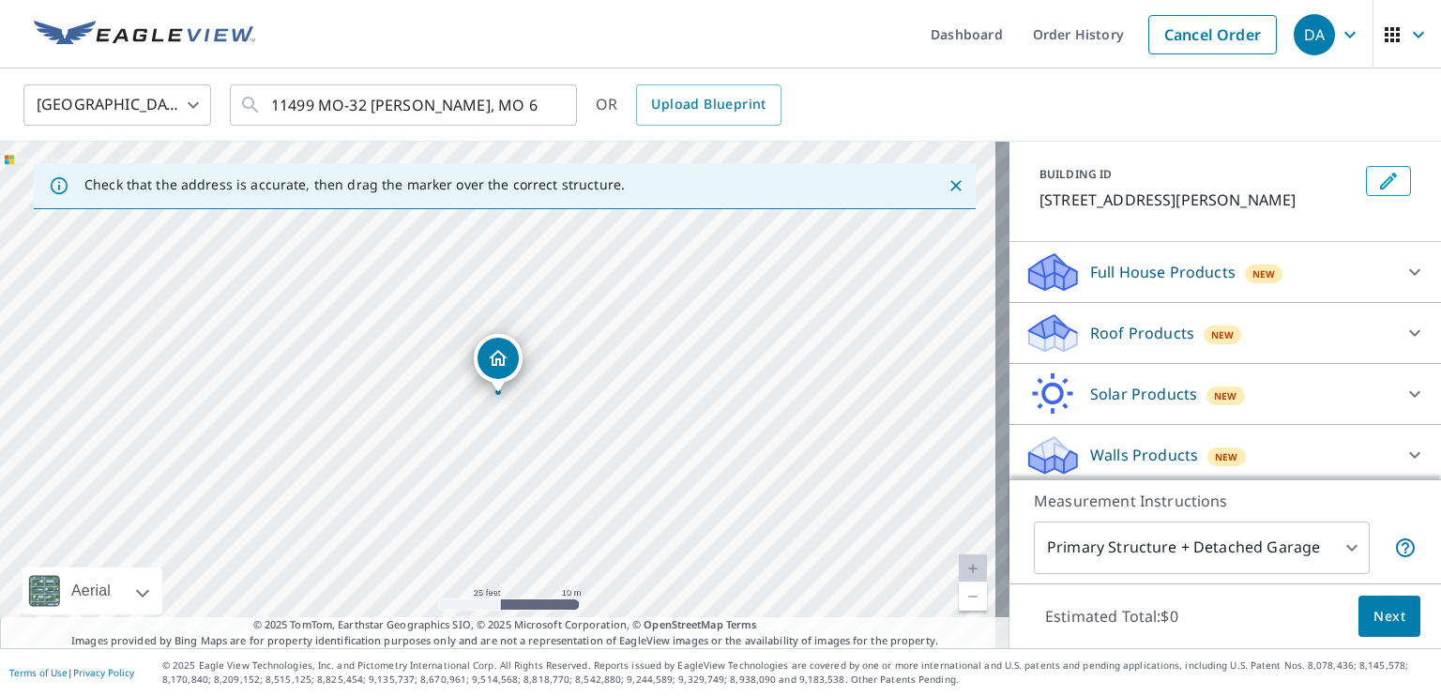
click at [1392, 330] on div at bounding box center [1414, 332] width 45 height 45
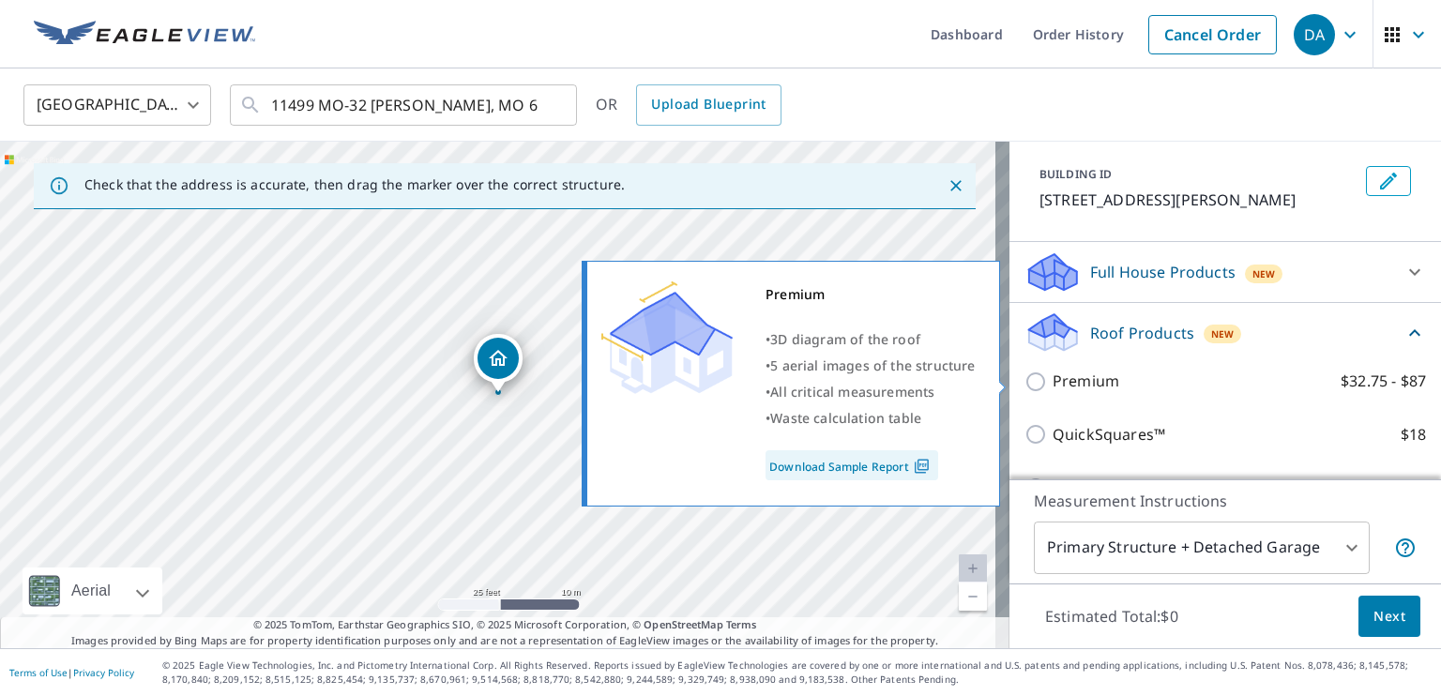
click at [1037, 380] on input "Premium $32.75 - $87" at bounding box center [1038, 382] width 28 height 23
checkbox input "true"
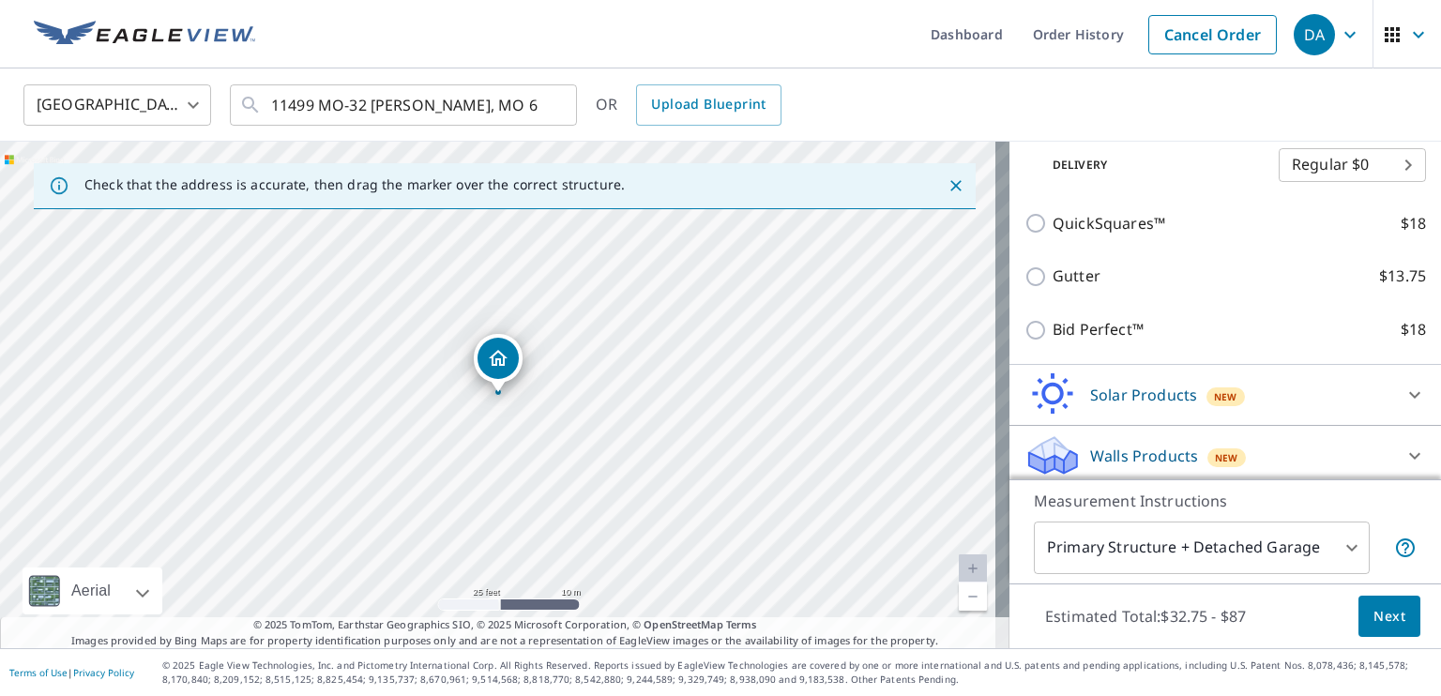
scroll to position [380, 0]
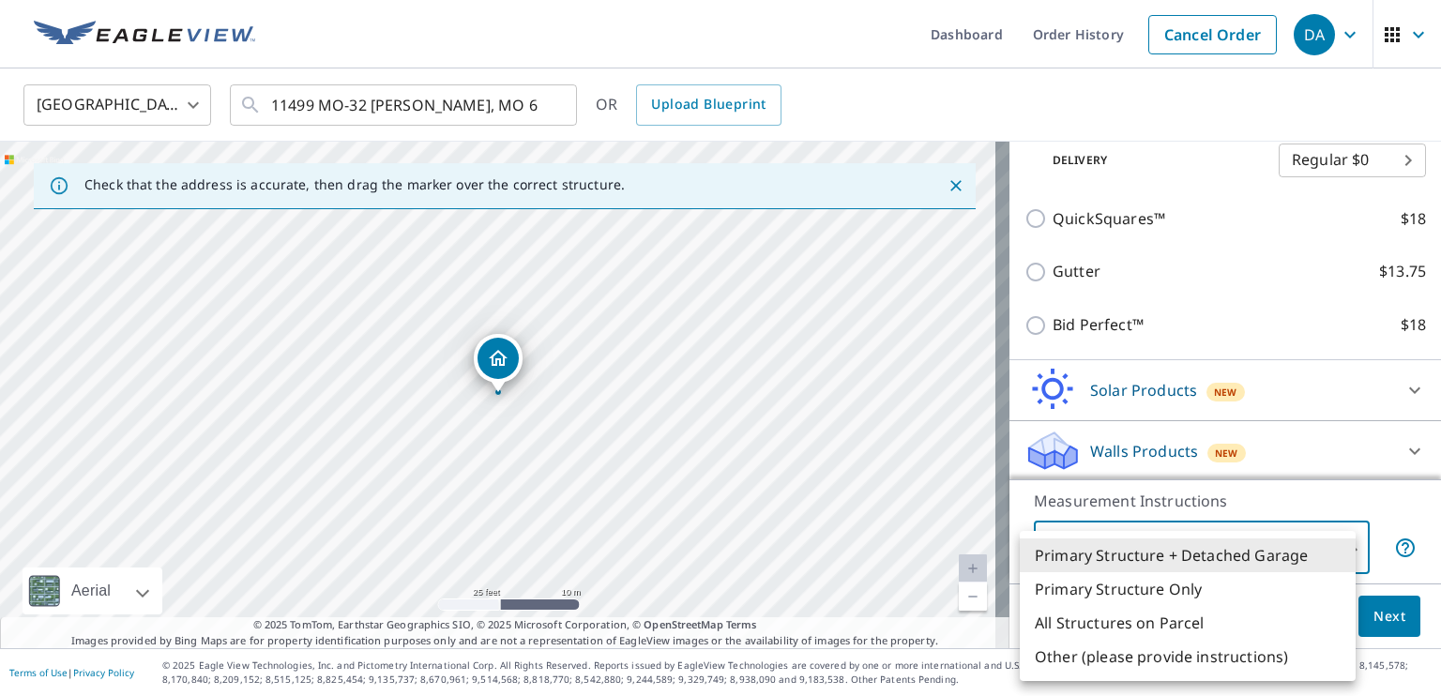
click at [1310, 552] on body "DA DA Dashboard Order History Cancel Order DA [GEOGRAPHIC_DATA] [GEOGRAPHIC_DAT…" at bounding box center [720, 348] width 1441 height 696
click at [1131, 583] on li "Primary Structure Only" at bounding box center [1188, 589] width 336 height 34
type input "2"
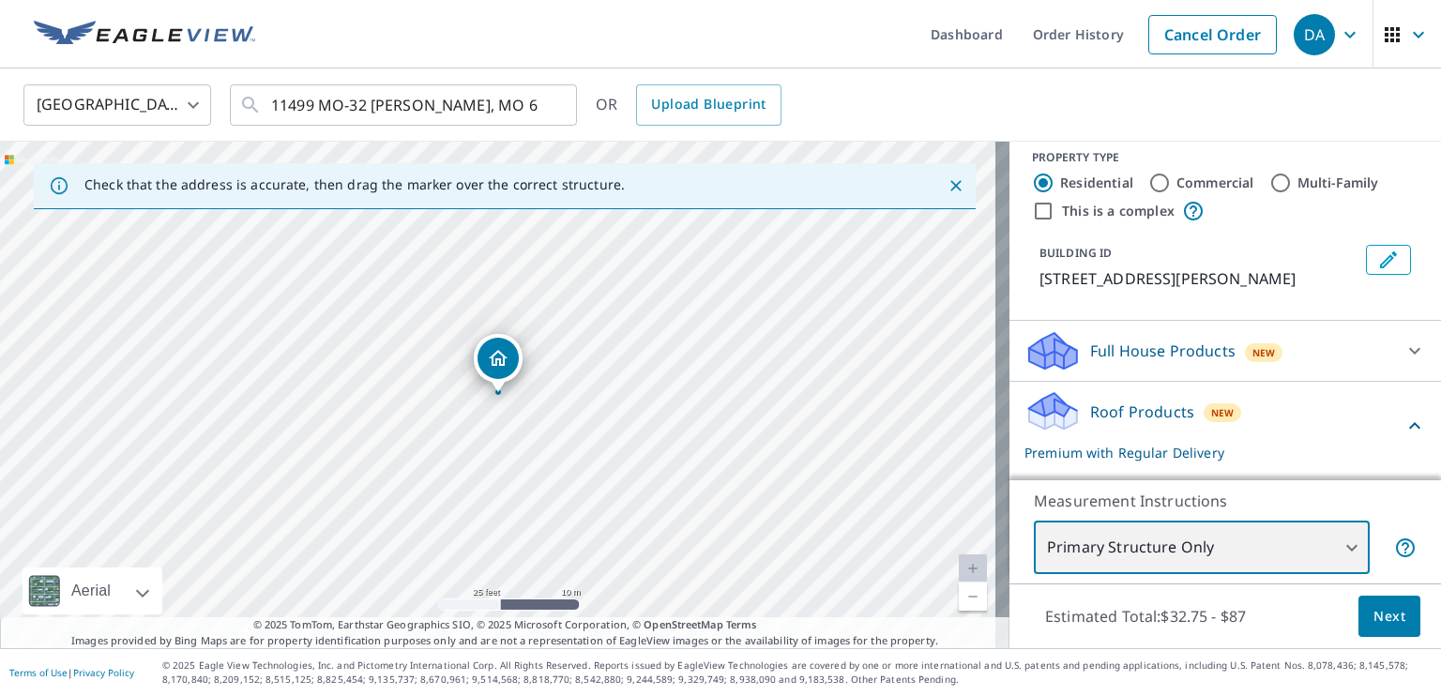
scroll to position [0, 0]
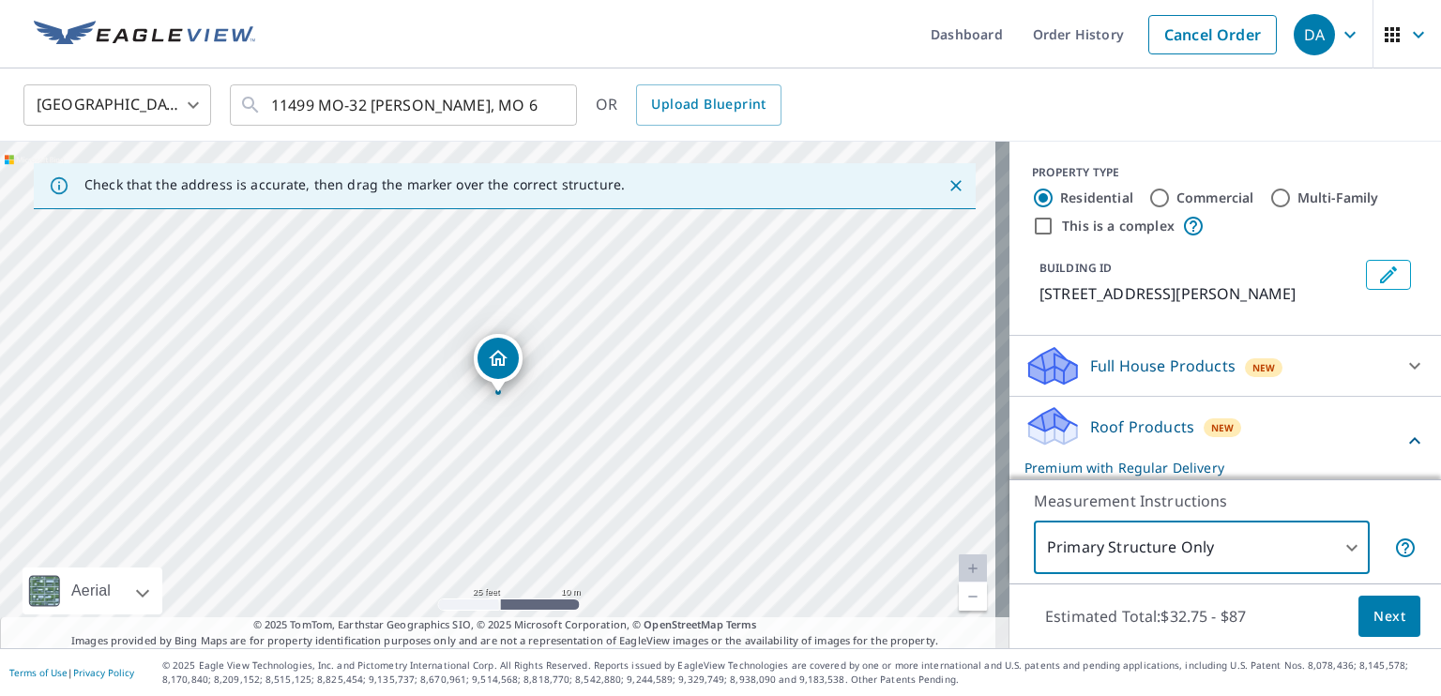
click at [1373, 618] on span "Next" at bounding box center [1389, 616] width 32 height 23
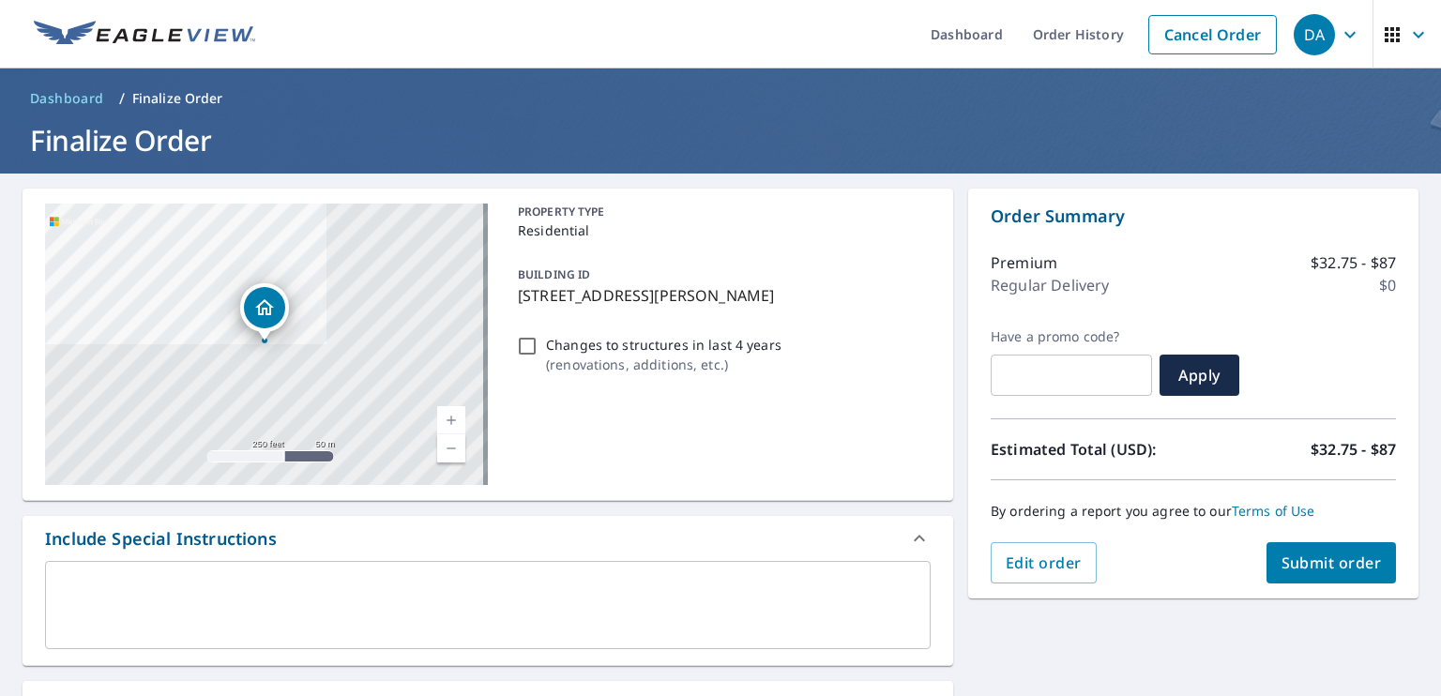
click at [1323, 569] on span "Submit order" at bounding box center [1331, 563] width 100 height 21
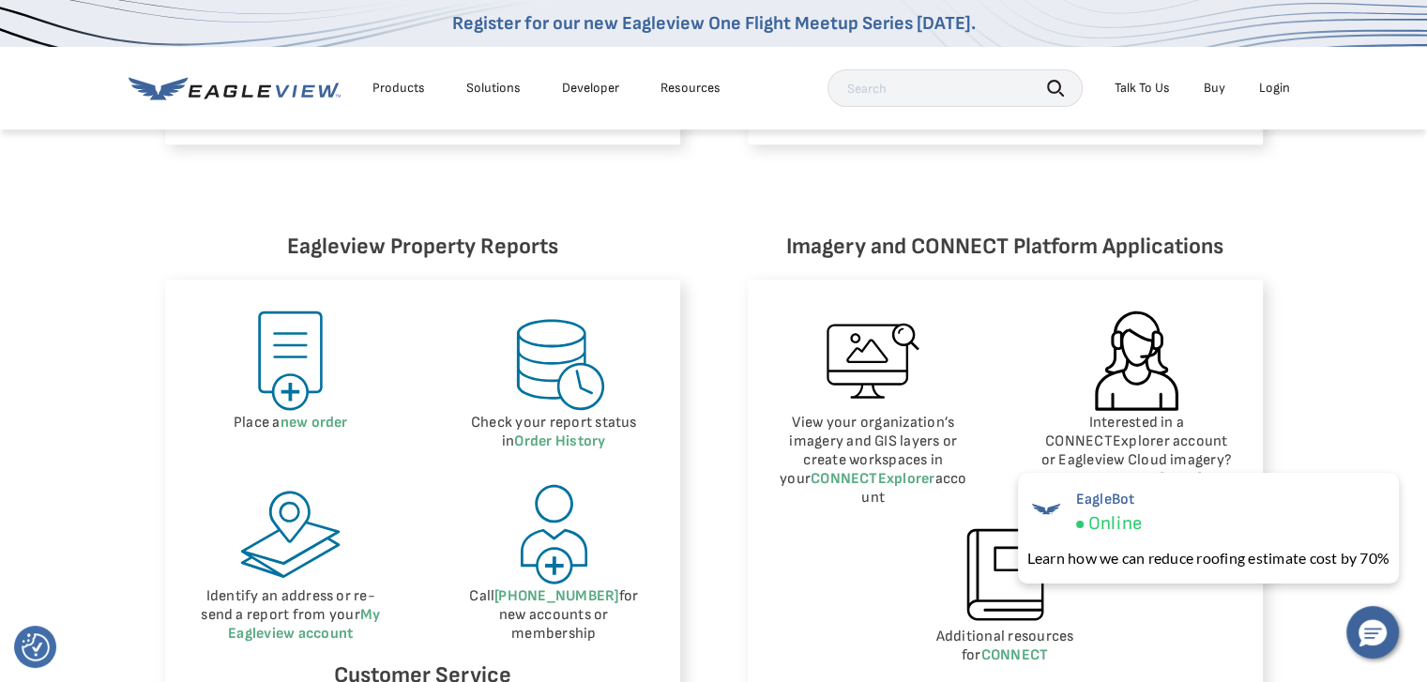
scroll to position [938, 0]
